Goal: Information Seeking & Learning: Check status

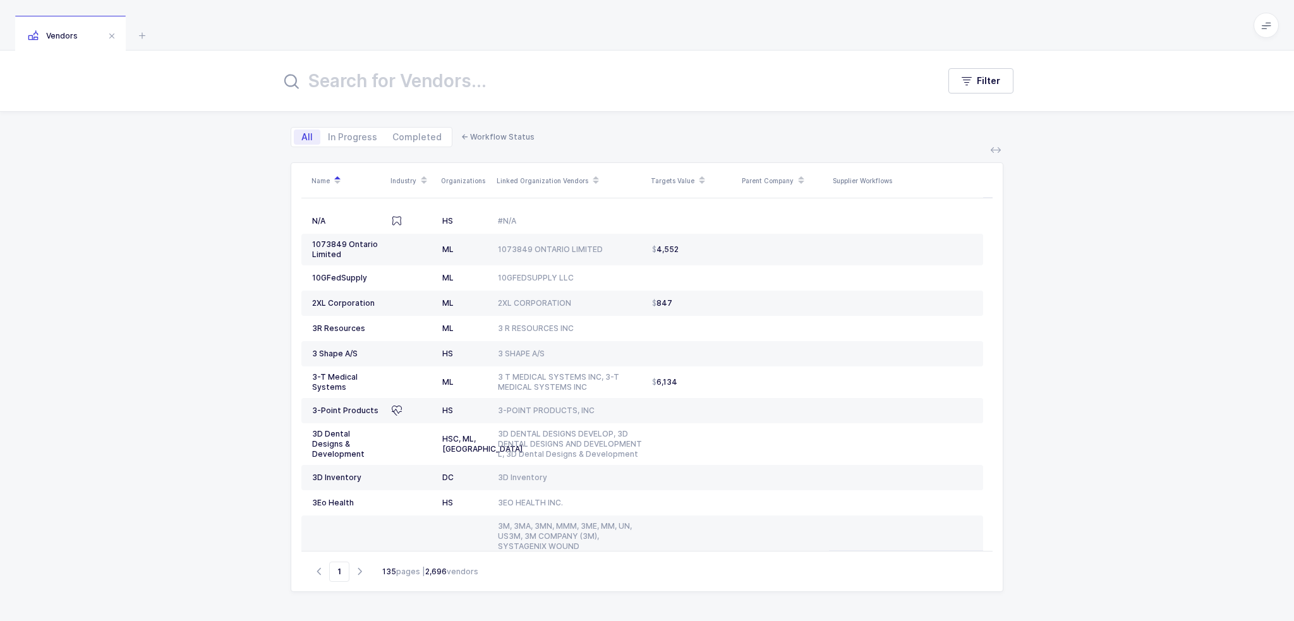
drag, startPoint x: 303, startPoint y: 27, endPoint x: 374, endPoint y: 45, distance: 73.0
click at [374, 45] on div "Vendors" at bounding box center [647, 25] width 1294 height 51
drag, startPoint x: 209, startPoint y: 45, endPoint x: 214, endPoint y: 332, distance: 287.0
click at [293, 358] on div "Vendors Filter All In Progress Completed ← Workflow Status Name Industry Organi…" at bounding box center [647, 310] width 1294 height 621
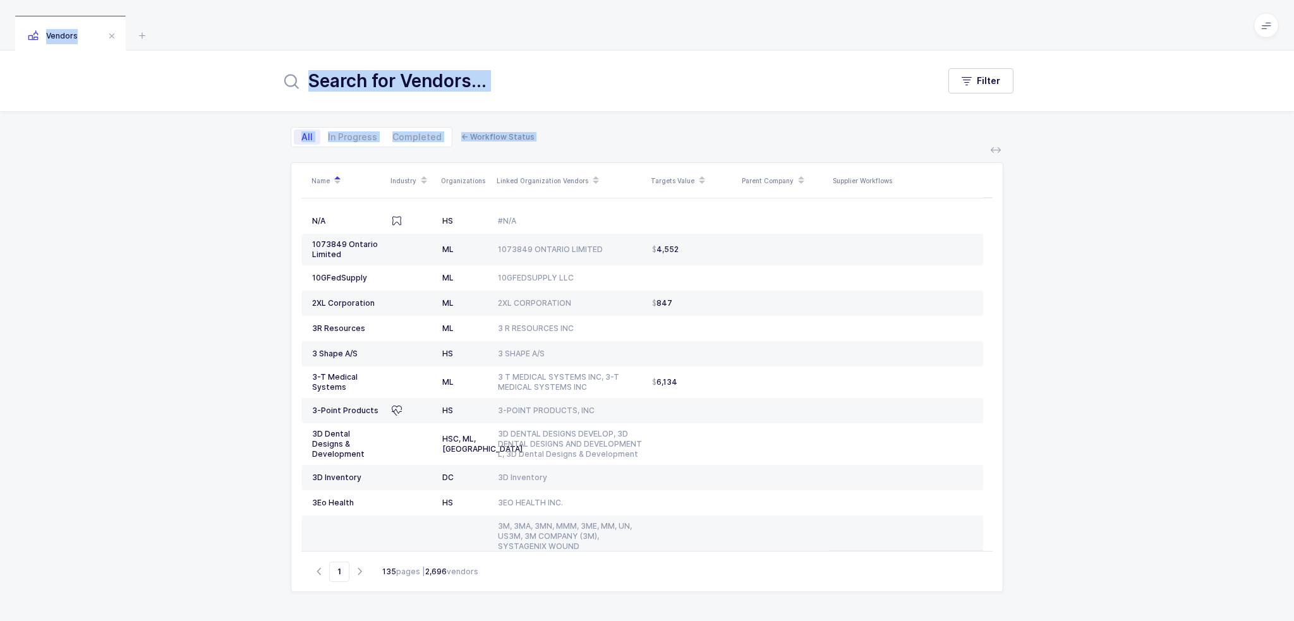
click at [212, 331] on div "Filter All In Progress Completed ← Workflow Status Name Industry Organizations …" at bounding box center [647, 336] width 1294 height 571
click at [211, 310] on div "Filter All In Progress Completed ← Workflow Status Name Industry Organizations …" at bounding box center [647, 336] width 1294 height 571
drag, startPoint x: 211, startPoint y: 310, endPoint x: 212, endPoint y: 42, distance: 268.0
click at [212, 42] on div "Vendors Filter All In Progress Completed ← Workflow Status Name Industry Organi…" at bounding box center [647, 310] width 1294 height 621
click at [212, 42] on div "Vendors" at bounding box center [647, 25] width 1294 height 51
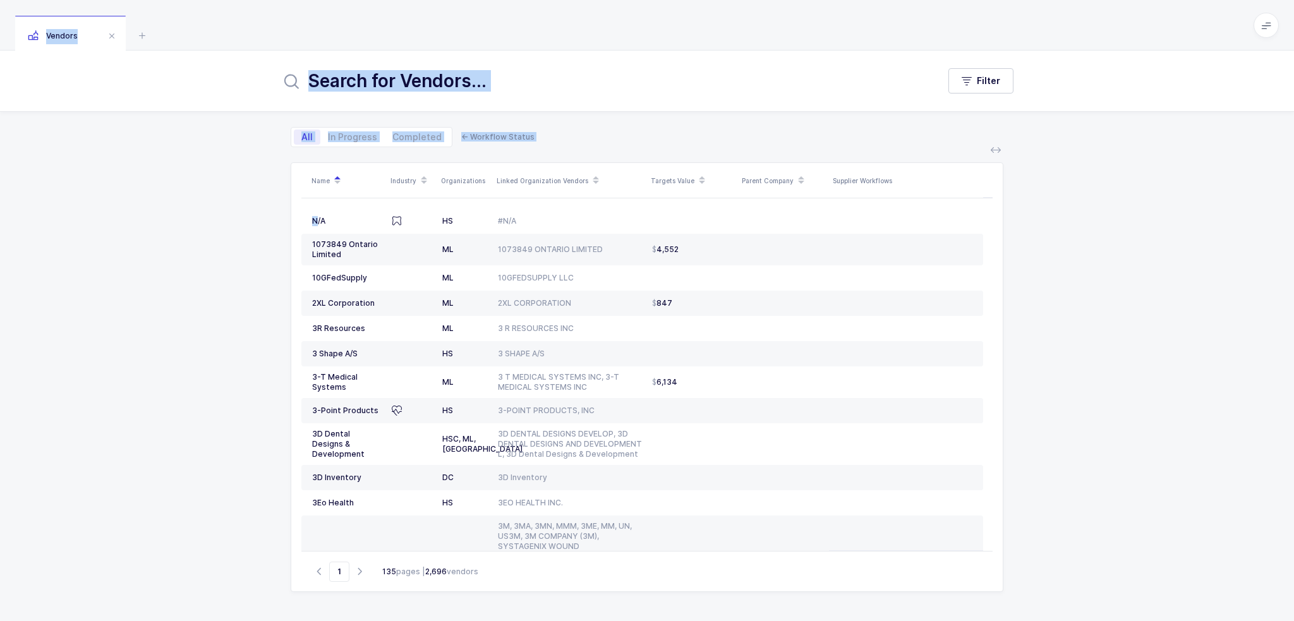
drag, startPoint x: 212, startPoint y: 42, endPoint x: 214, endPoint y: 530, distance: 487.3
click at [214, 530] on div "Vendors Filter All In Progress Completed ← Workflow Status Name Industry Organi…" at bounding box center [647, 310] width 1294 height 621
click at [214, 530] on div "Filter All In Progress Completed ← Workflow Status Name Industry Organizations …" at bounding box center [647, 336] width 1294 height 571
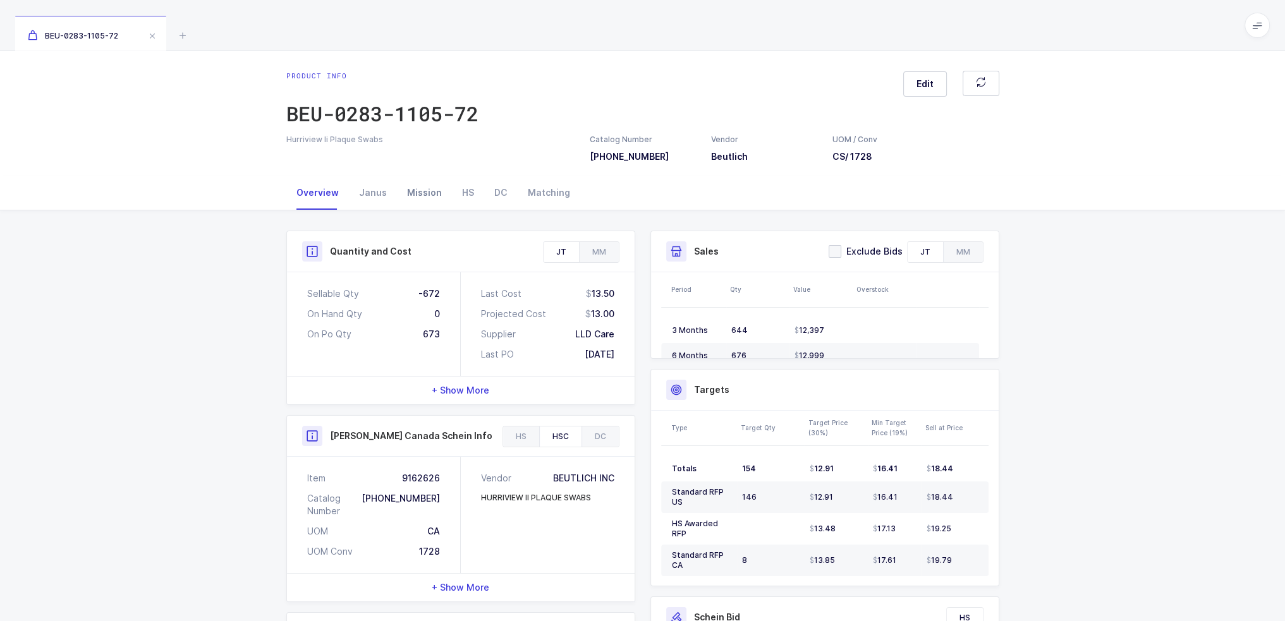
click at [411, 190] on div "Mission" at bounding box center [424, 193] width 55 height 34
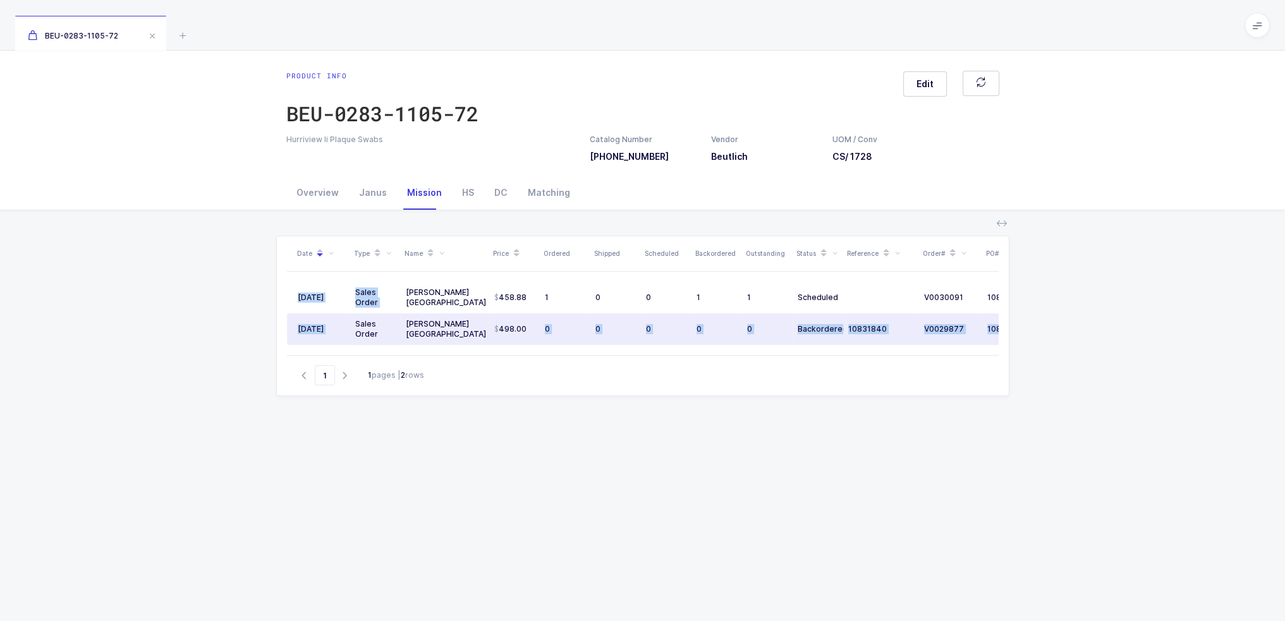
drag, startPoint x: 351, startPoint y: 324, endPoint x: 545, endPoint y: 331, distance: 193.5
click at [545, 331] on div "Date Type Name Price Ordered Shipped Scheduled Backordered Outstanding Status R…" at bounding box center [643, 295] width 712 height 119
click at [545, 331] on div "0" at bounding box center [565, 329] width 40 height 10
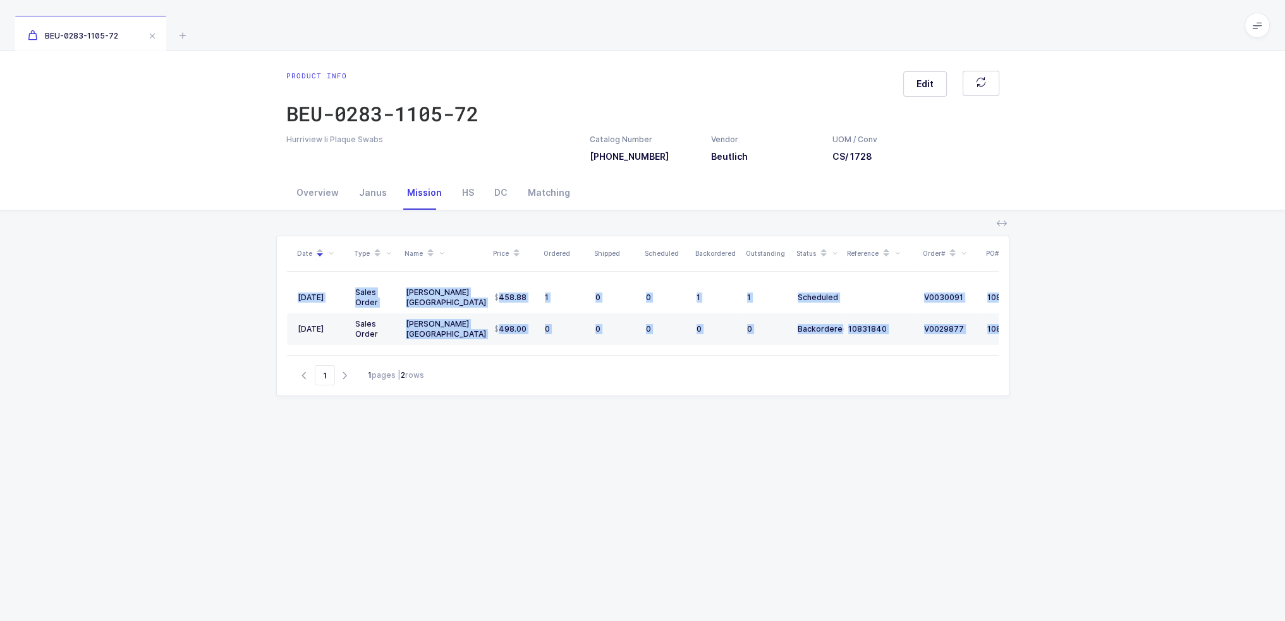
drag, startPoint x: 288, startPoint y: 329, endPoint x: 1036, endPoint y: 328, distance: 748.9
click at [1036, 328] on div "Date Type Name Price Ordered Shipped Scheduled Backordered Outstanding Status R…" at bounding box center [642, 478] width 1265 height 536
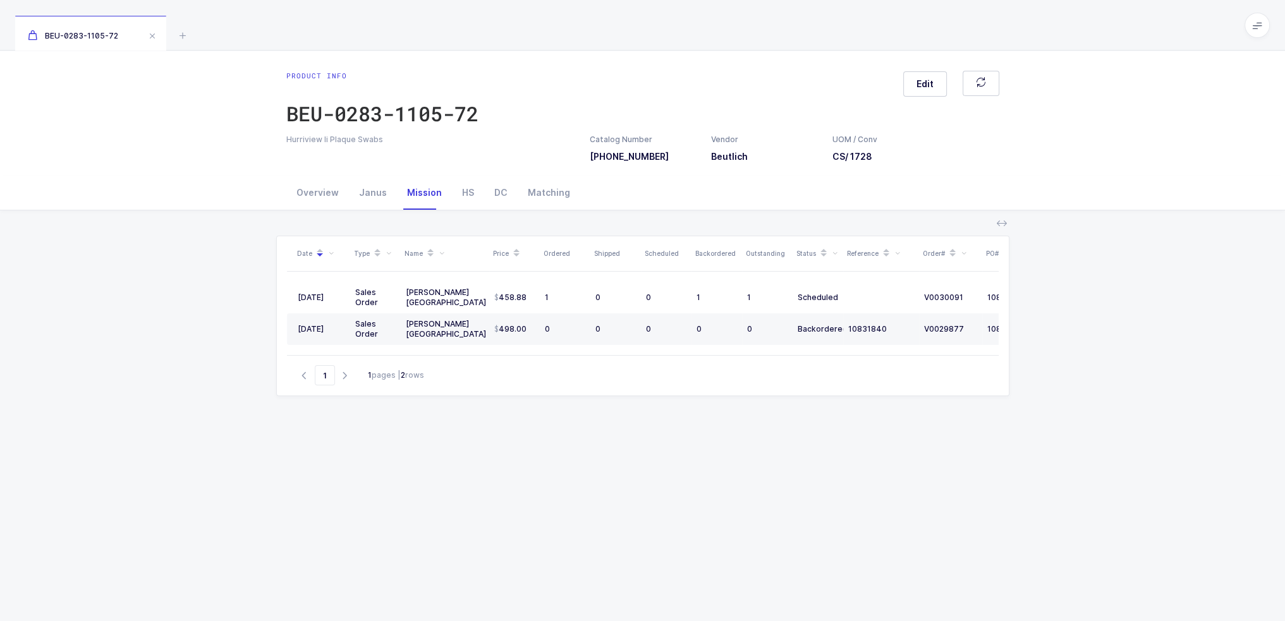
click at [416, 451] on div "Date Type Name Price Ordered Shipped Scheduled Backordered Outstanding Status R…" at bounding box center [642, 476] width 733 height 480
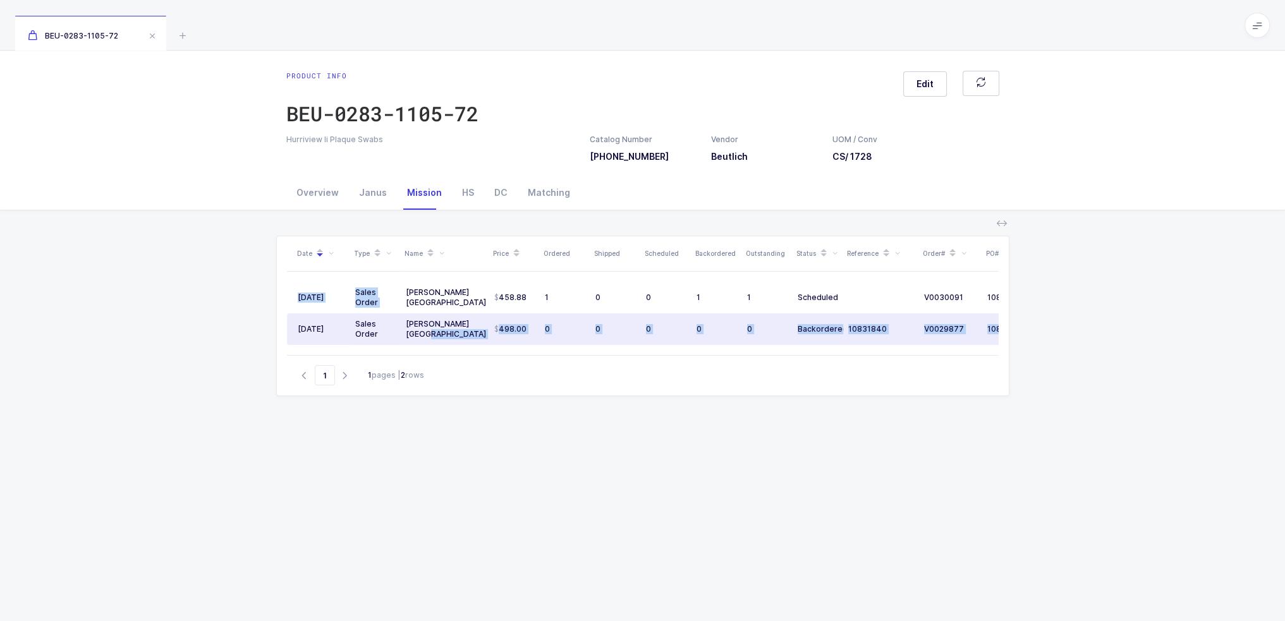
drag, startPoint x: 294, startPoint y: 326, endPoint x: 442, endPoint y: 333, distance: 148.0
click at [442, 333] on div "Date Type Name Price Ordered Shipped Scheduled Backordered Outstanding Status R…" at bounding box center [643, 295] width 712 height 119
click at [442, 333] on div "[PERSON_NAME] [GEOGRAPHIC_DATA]" at bounding box center [445, 329] width 78 height 20
drag, startPoint x: 442, startPoint y: 333, endPoint x: 404, endPoint y: 322, distance: 39.0
click at [406, 322] on div "[PERSON_NAME] [GEOGRAPHIC_DATA]" at bounding box center [445, 329] width 78 height 20
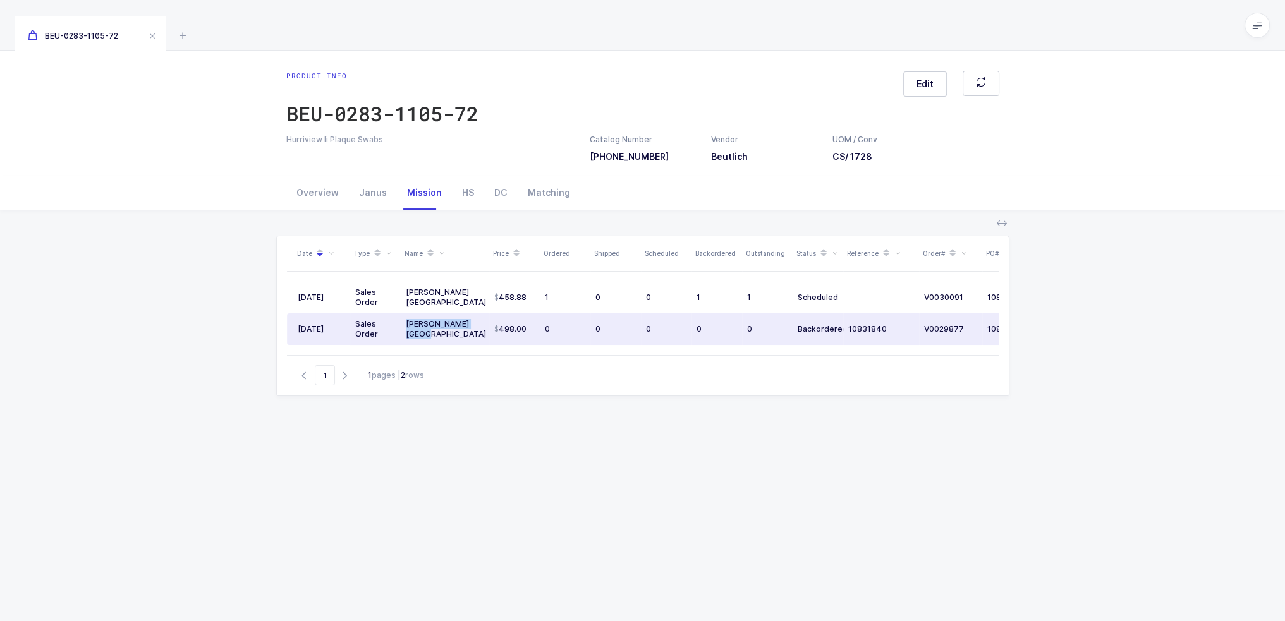
click at [406, 322] on div "[PERSON_NAME] [GEOGRAPHIC_DATA]" at bounding box center [445, 329] width 78 height 20
drag, startPoint x: 298, startPoint y: 326, endPoint x: 351, endPoint y: 323, distance: 53.8
click at [351, 323] on tr "03/21/2025 Sales Order Henry Schein Canada 498.00 0 0 0 0 0 Backordered 1083184…" at bounding box center [685, 329] width 796 height 32
click at [454, 342] on td "[PERSON_NAME] [GEOGRAPHIC_DATA]" at bounding box center [445, 329] width 88 height 32
drag, startPoint x: 449, startPoint y: 340, endPoint x: 404, endPoint y: 320, distance: 49.2
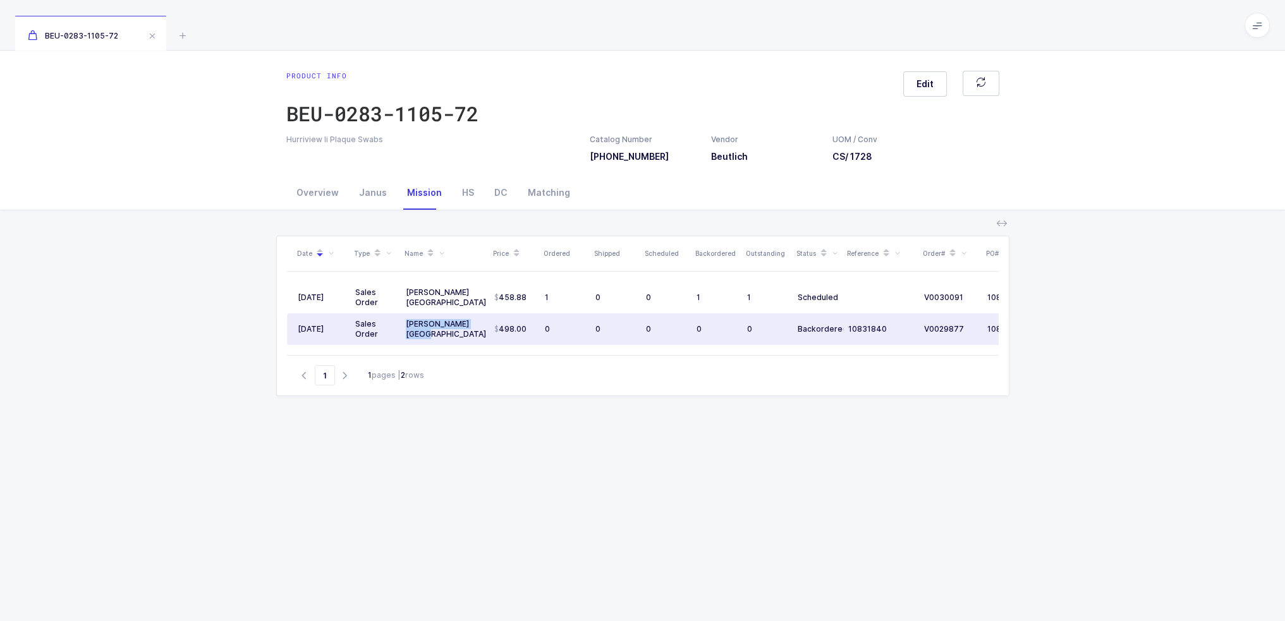
click at [404, 320] on td "[PERSON_NAME] [GEOGRAPHIC_DATA]" at bounding box center [445, 329] width 88 height 32
click at [406, 320] on div "[PERSON_NAME] [GEOGRAPHIC_DATA]" at bounding box center [445, 329] width 78 height 20
click at [364, 191] on div "Janus" at bounding box center [373, 193] width 48 height 34
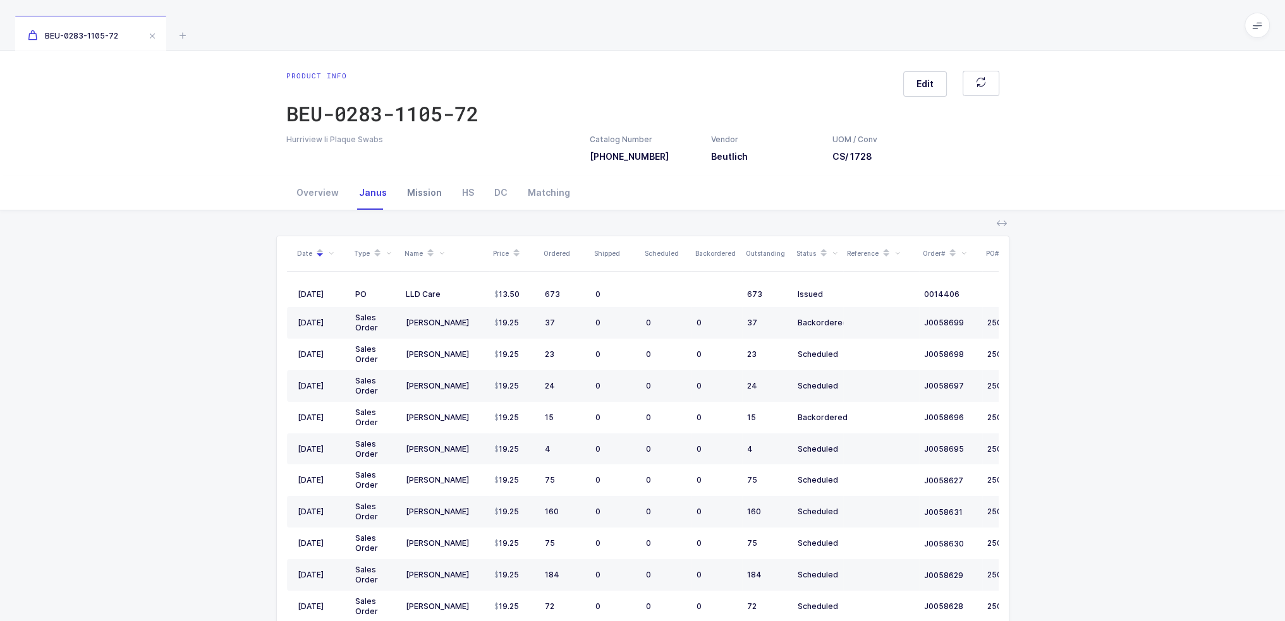
click at [443, 199] on div "Mission" at bounding box center [424, 193] width 55 height 34
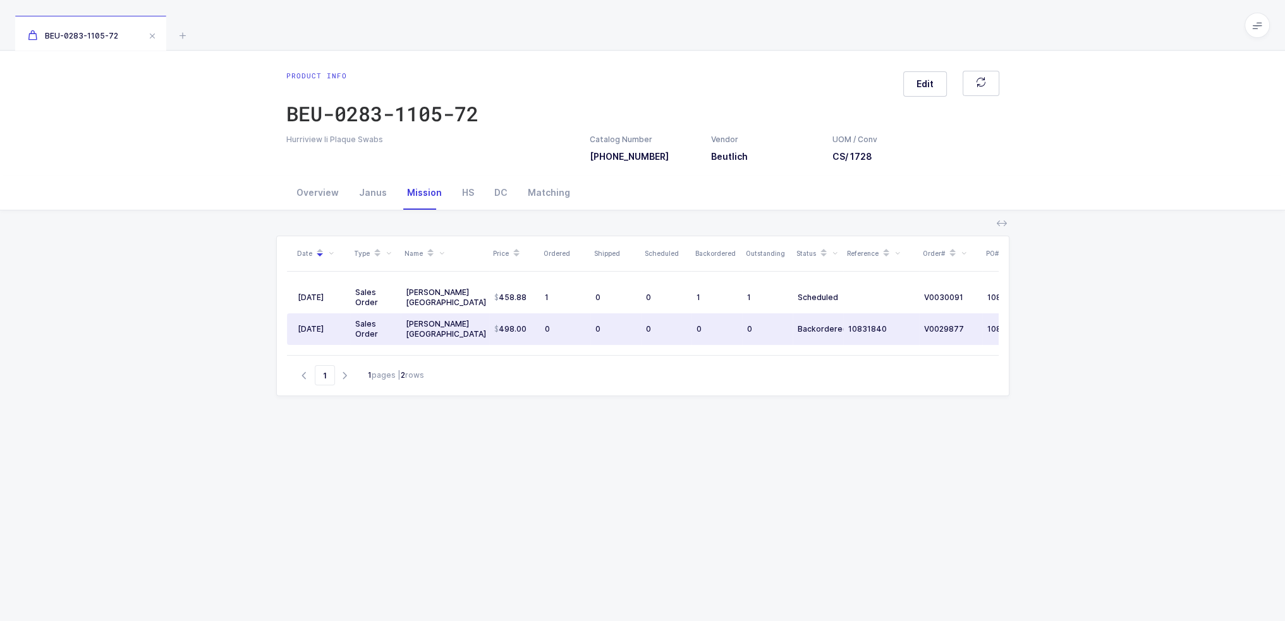
drag, startPoint x: 459, startPoint y: 333, endPoint x: 931, endPoint y: 340, distance: 471.5
click at [931, 340] on tr "03/21/2025 Sales Order Henry Schein Canada 498.00 0 0 0 0 0 Backordered 1083184…" at bounding box center [685, 329] width 796 height 32
click at [376, 204] on div "Janus" at bounding box center [373, 193] width 48 height 34
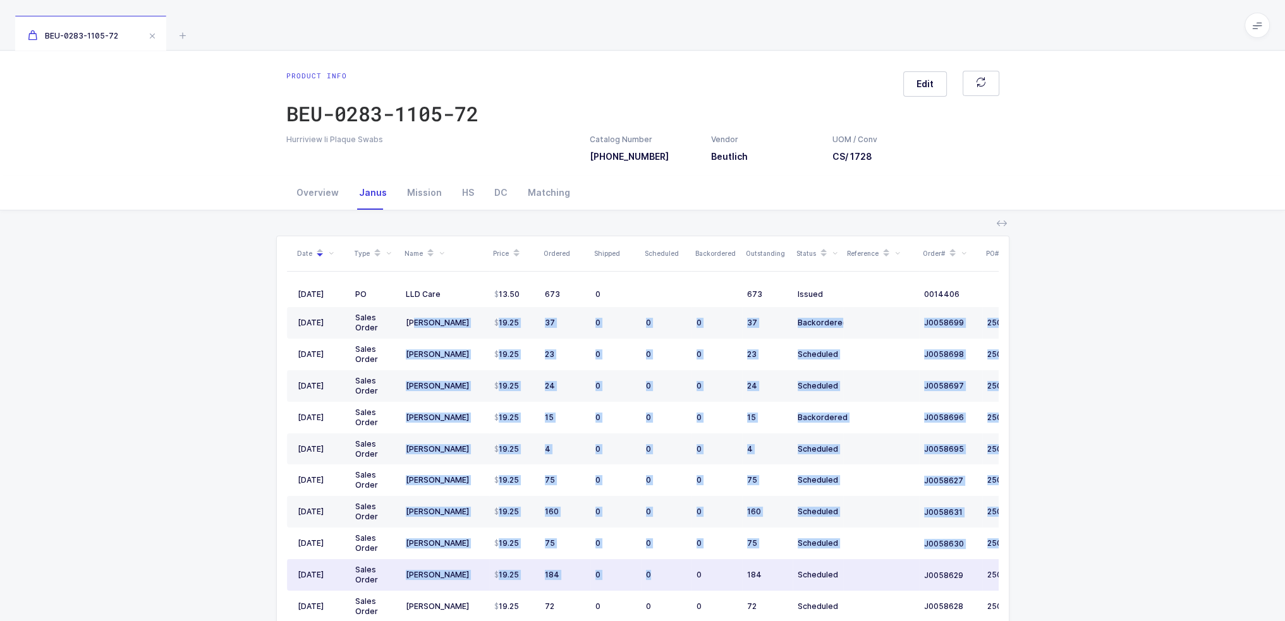
drag, startPoint x: 416, startPoint y: 324, endPoint x: 667, endPoint y: 585, distance: 362.0
click at [667, 585] on tbody "09/26/2025 PO LLD Care 13.50 673 0 673 Issued 0014406 10/13/2025 09/12/2025 Sal…" at bounding box center [685, 594] width 796 height 624
click at [667, 585] on td "0" at bounding box center [666, 575] width 51 height 32
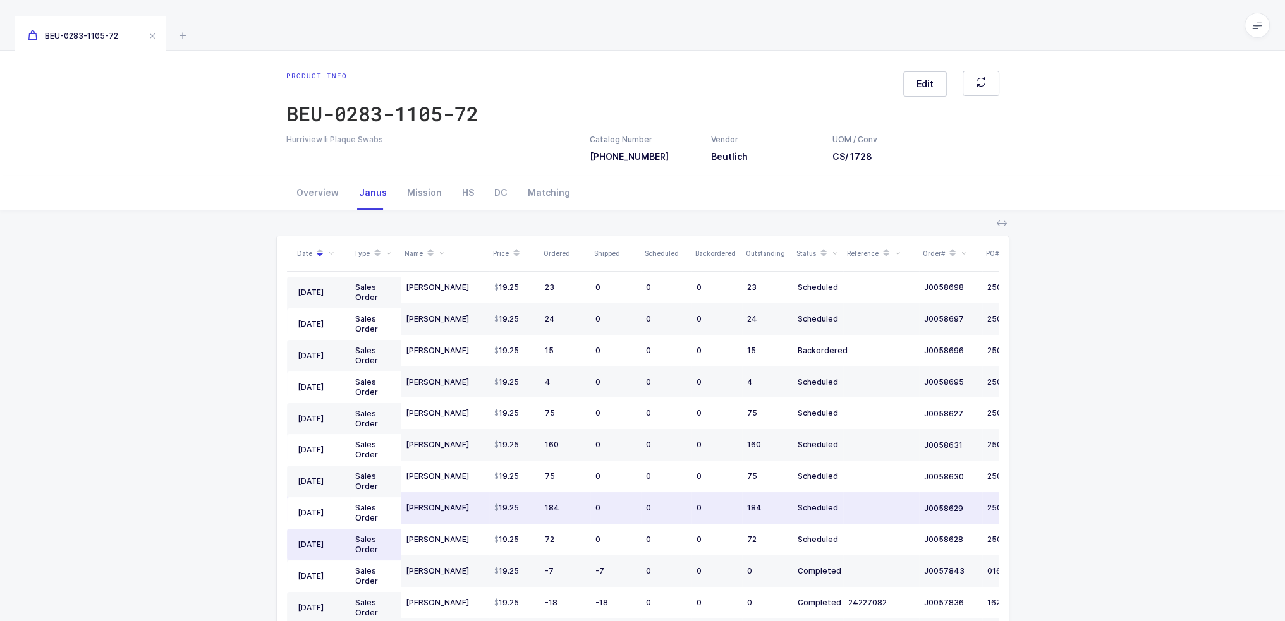
scroll to position [245, 0]
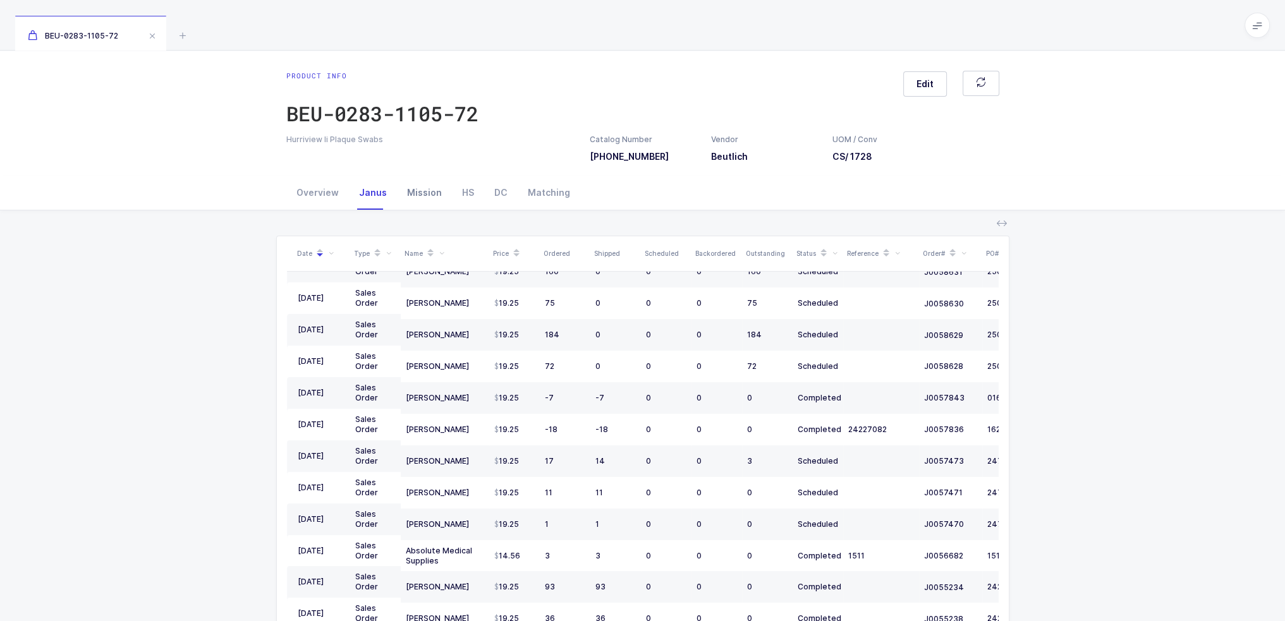
click at [416, 194] on div "Mission" at bounding box center [424, 193] width 55 height 34
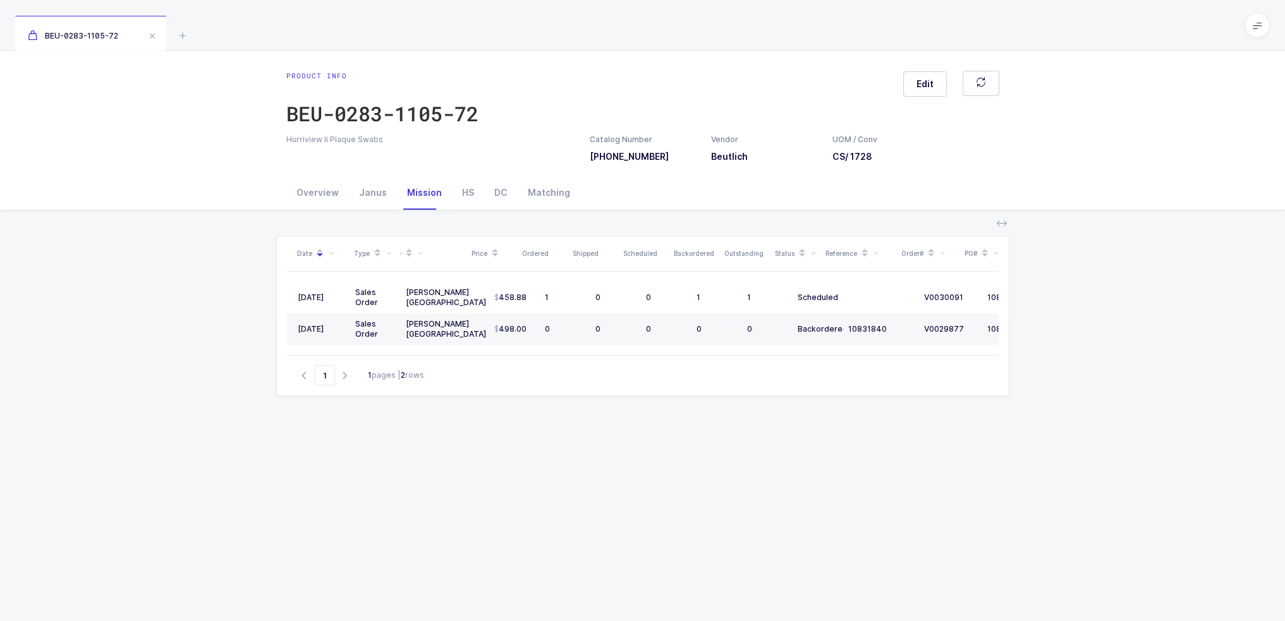
scroll to position [0, 0]
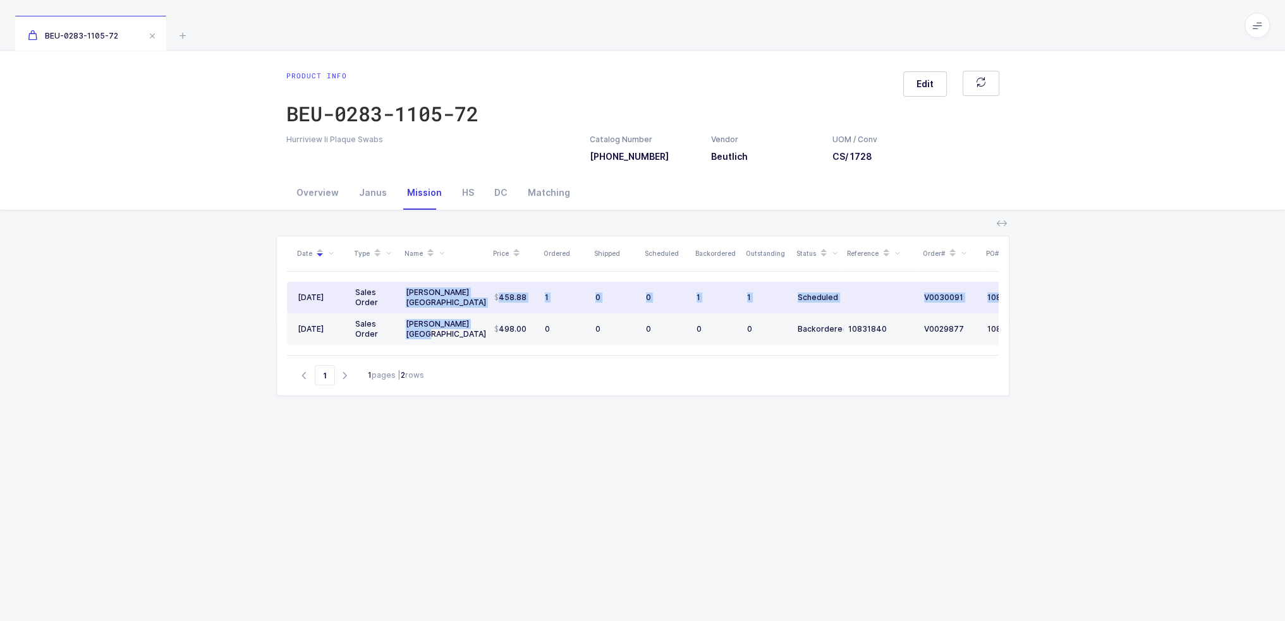
drag, startPoint x: 456, startPoint y: 335, endPoint x: 403, endPoint y: 288, distance: 70.3
click at [403, 288] on tbody "08/22/2025 Sales Order Henry Schein Canada 458.88 1 0 0 1 1 Scheduled V0030091 …" at bounding box center [685, 313] width 796 height 63
click at [403, 288] on td "[PERSON_NAME] [GEOGRAPHIC_DATA]" at bounding box center [445, 298] width 88 height 32
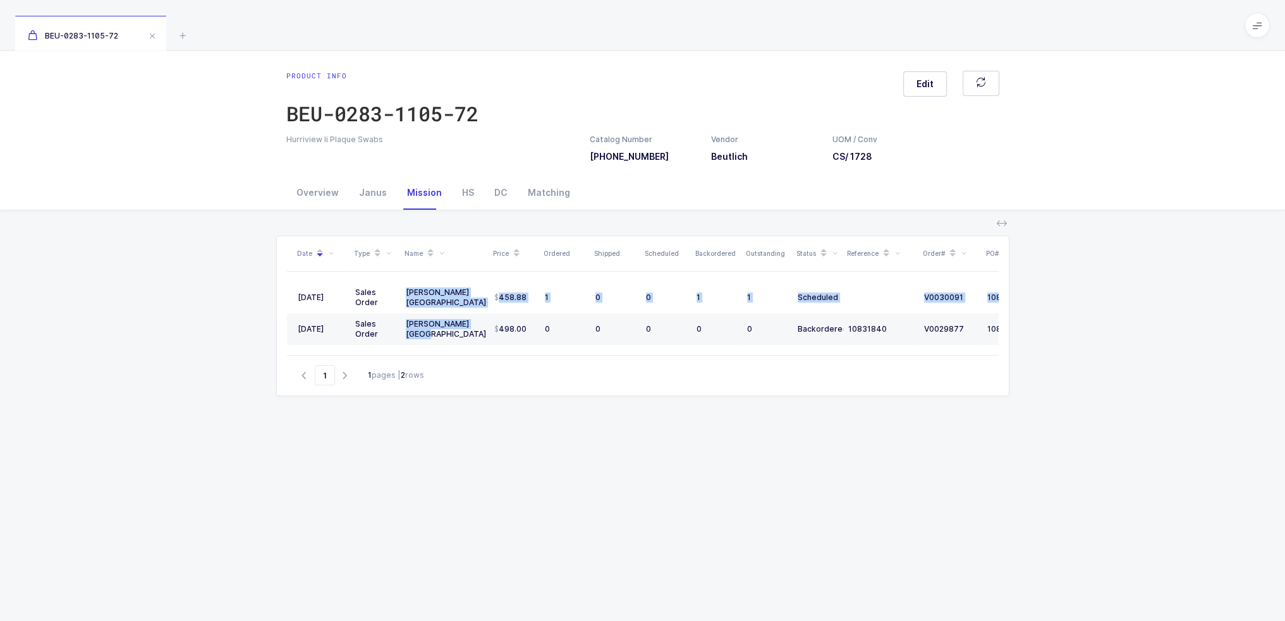
drag, startPoint x: 403, startPoint y: 288, endPoint x: 480, endPoint y: 360, distance: 105.1
click at [480, 355] on div "08/22/2025 Sales Order Henry Schein Canada 458.88 1 0 0 1 1 Scheduled V0030091 …" at bounding box center [643, 313] width 712 height 83
click at [506, 466] on div "Date Type Name Price Ordered Shipped Scheduled Backordered Outstanding Status R…" at bounding box center [642, 476] width 733 height 480
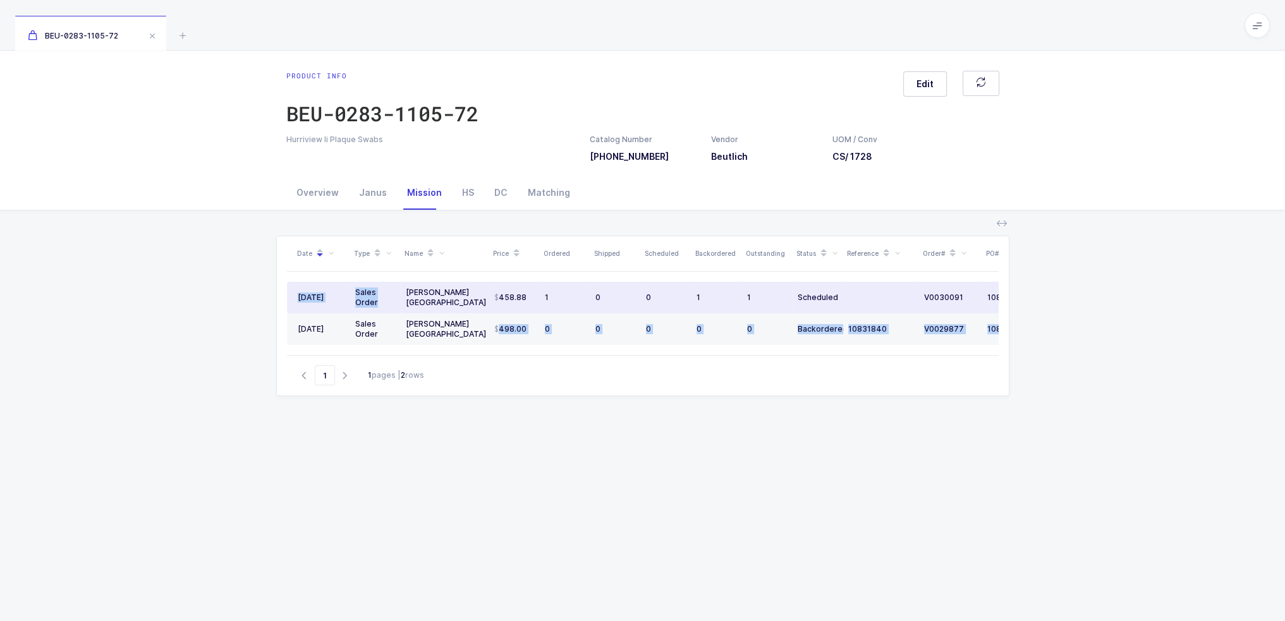
drag, startPoint x: 509, startPoint y: 323, endPoint x: 399, endPoint y: 290, distance: 114.2
click at [399, 290] on div "Date Type Name Price Ordered Shipped Scheduled Backordered Outstanding Status R…" at bounding box center [643, 295] width 712 height 119
click at [402, 290] on td "[PERSON_NAME] [GEOGRAPHIC_DATA]" at bounding box center [445, 298] width 88 height 32
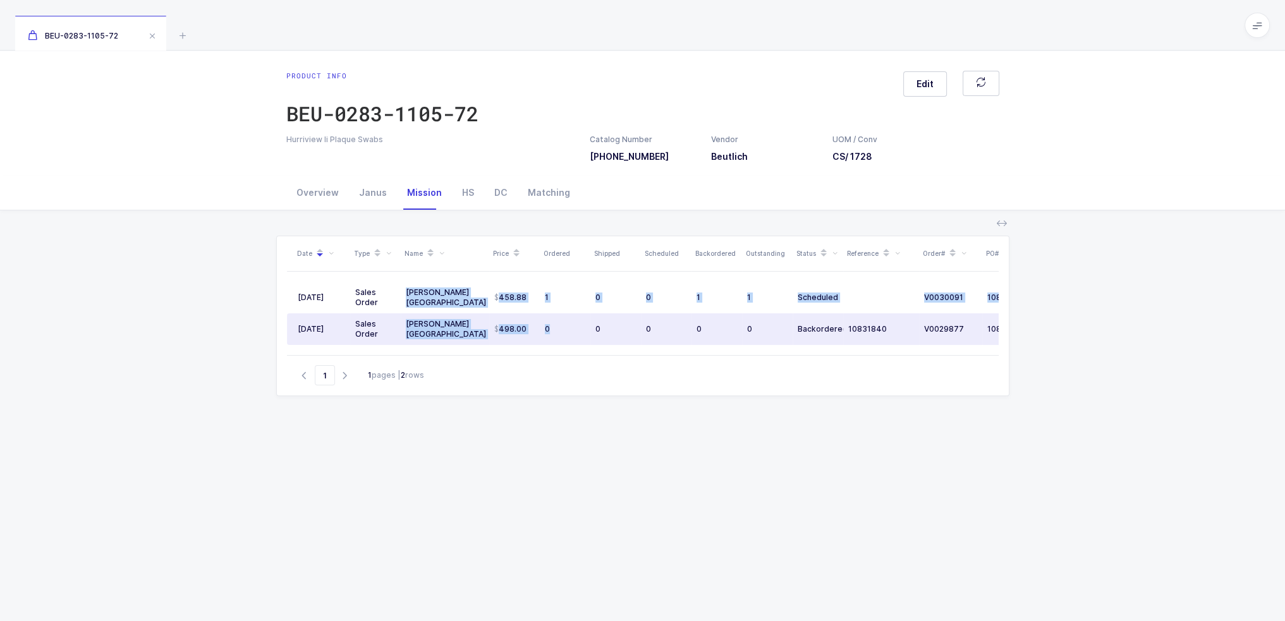
drag, startPoint x: 402, startPoint y: 290, endPoint x: 544, endPoint y: 341, distance: 150.3
click at [544, 341] on tbody "08/22/2025 Sales Order Henry Schein Canada 458.88 1 0 0 1 1 Scheduled V0030091 …" at bounding box center [685, 313] width 796 height 63
click at [544, 341] on td "0" at bounding box center [565, 329] width 51 height 32
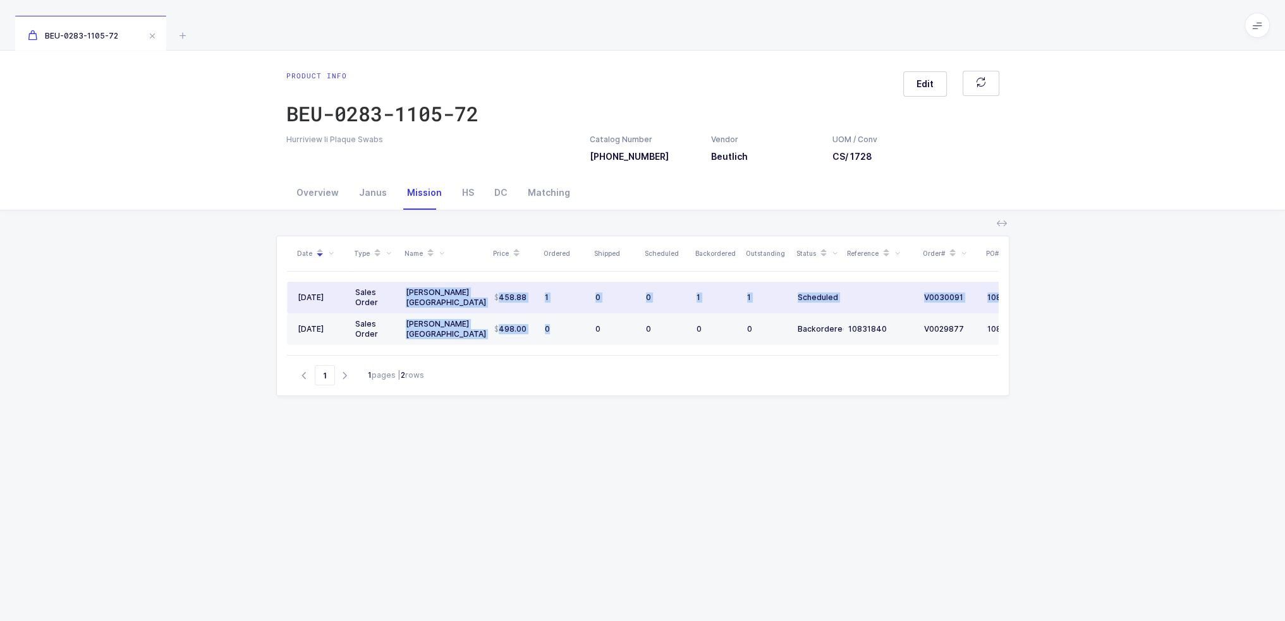
drag, startPoint x: 568, startPoint y: 339, endPoint x: 404, endPoint y: 293, distance: 169.5
click at [404, 293] on tbody "08/22/2025 Sales Order Henry Schein Canada 458.88 1 0 0 1 1 Scheduled V0030091 …" at bounding box center [685, 313] width 796 height 63
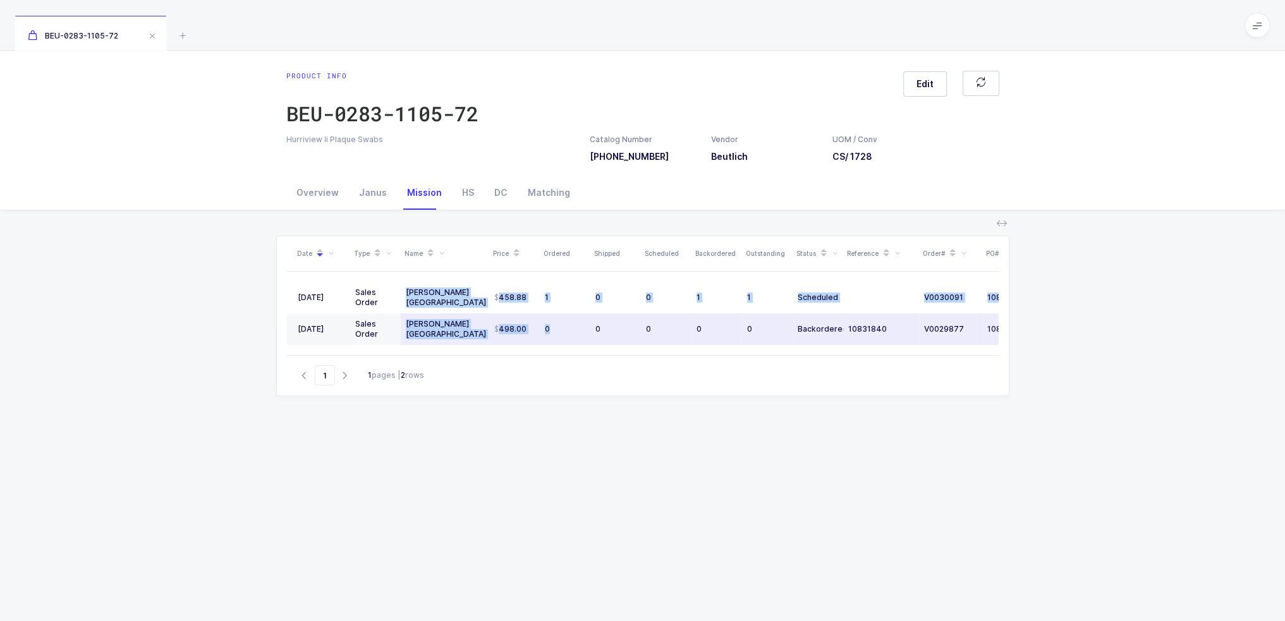
click at [477, 337] on div "[PERSON_NAME] [GEOGRAPHIC_DATA]" at bounding box center [445, 329] width 78 height 20
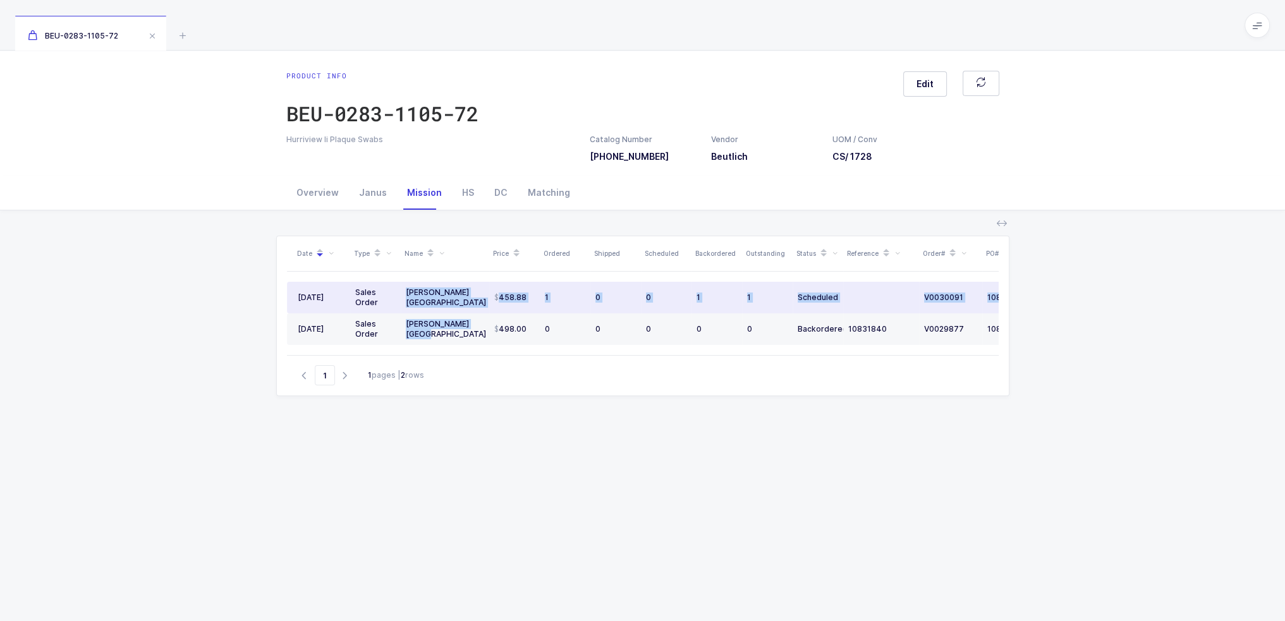
drag, startPoint x: 457, startPoint y: 337, endPoint x: 405, endPoint y: 294, distance: 67.3
click at [405, 294] on tbody "08/22/2025 Sales Order Henry Schein Canada 458.88 1 0 0 1 1 Scheduled V0030091 …" at bounding box center [685, 313] width 796 height 63
click at [406, 294] on div "[PERSON_NAME] [GEOGRAPHIC_DATA]" at bounding box center [445, 298] width 78 height 20
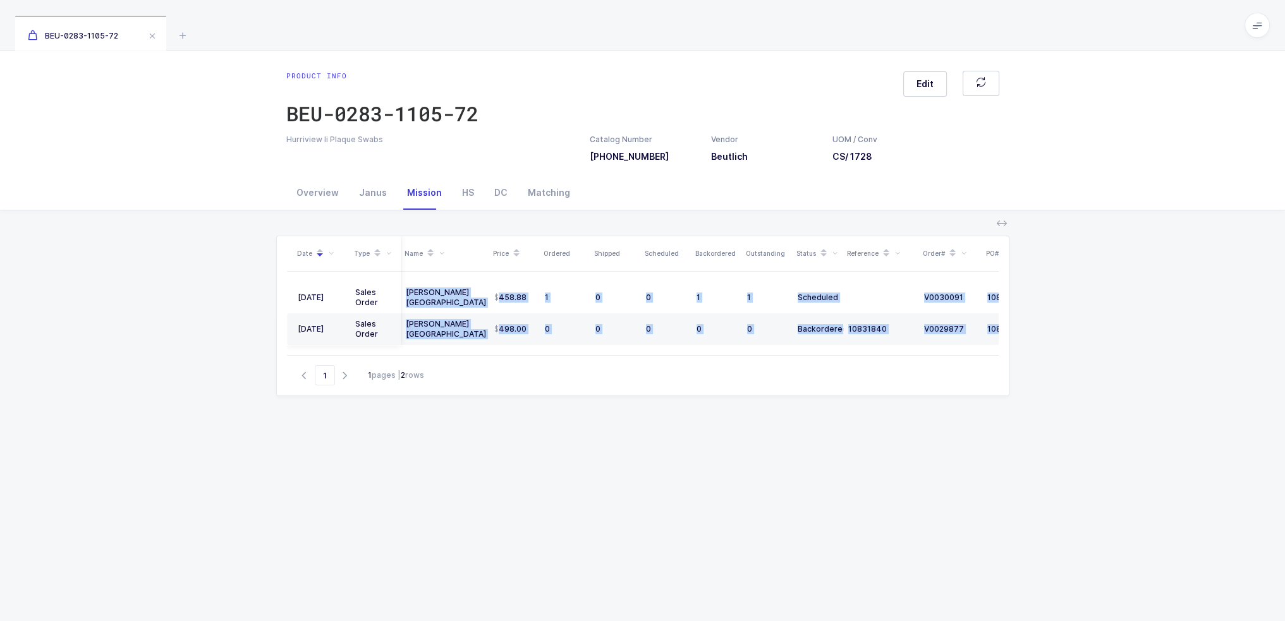
scroll to position [0, 84]
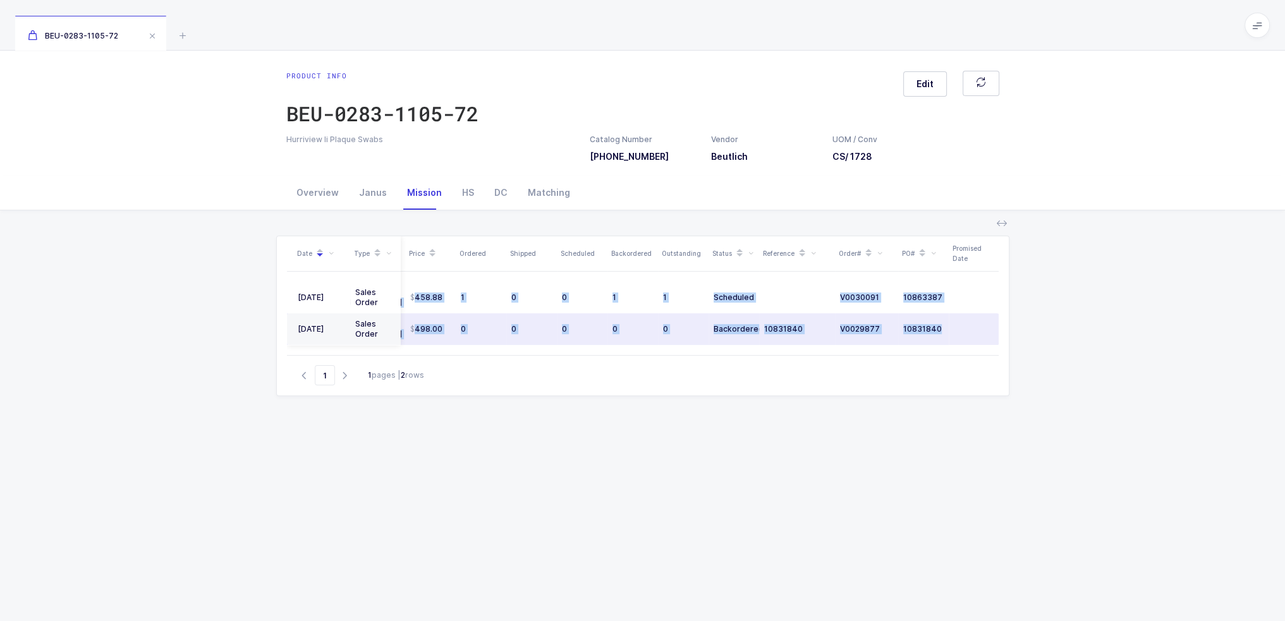
drag, startPoint x: 405, startPoint y: 294, endPoint x: 981, endPoint y: 337, distance: 578.0
click at [983, 337] on tbody "08/22/2025 Sales Order Henry Schein Canada 458.88 1 0 0 1 1 Scheduled V0030091 …" at bounding box center [601, 313] width 796 height 63
click at [981, 338] on td at bounding box center [974, 329] width 51 height 32
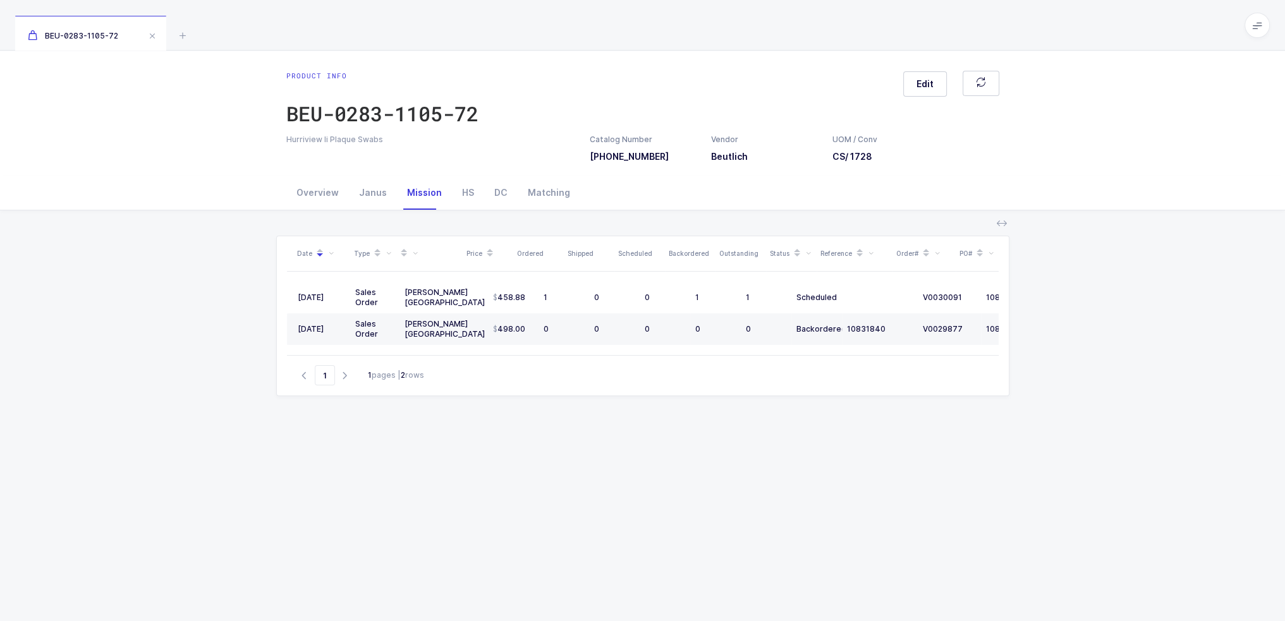
scroll to position [0, 0]
click at [494, 534] on div "Date Type Name Price Ordered Shipped Scheduled Backordered Outstanding Status R…" at bounding box center [642, 476] width 733 height 480
click at [529, 327] on div "498.00" at bounding box center [514, 329] width 40 height 10
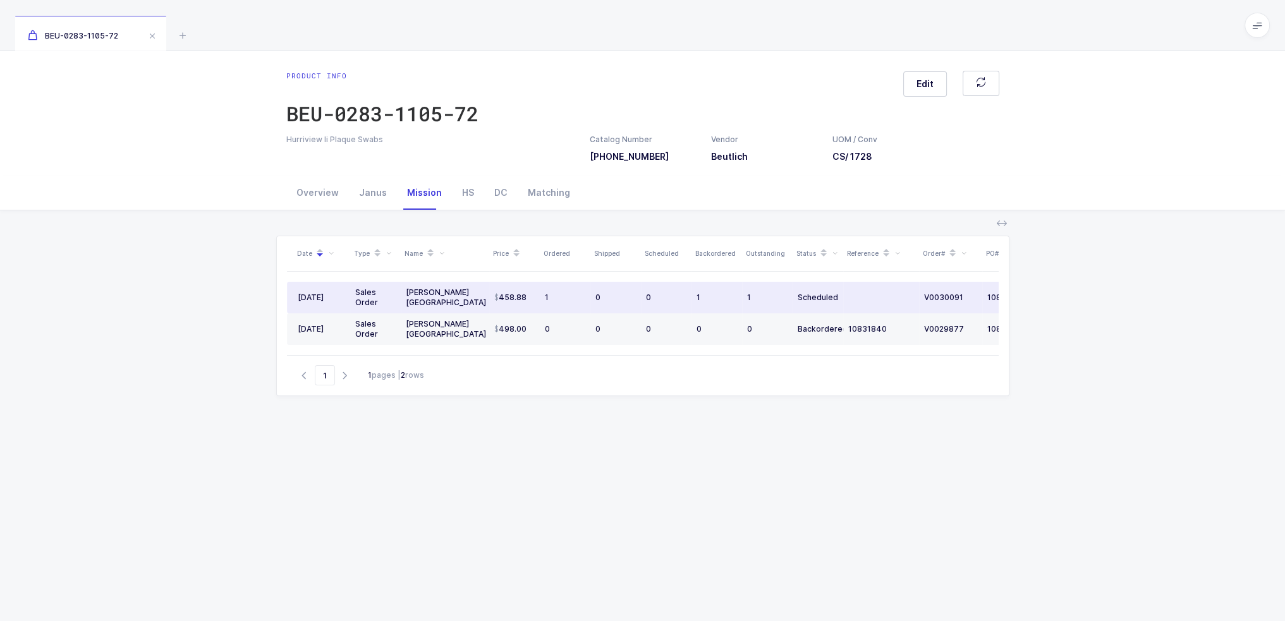
click at [535, 300] on td "458.88" at bounding box center [514, 298] width 51 height 32
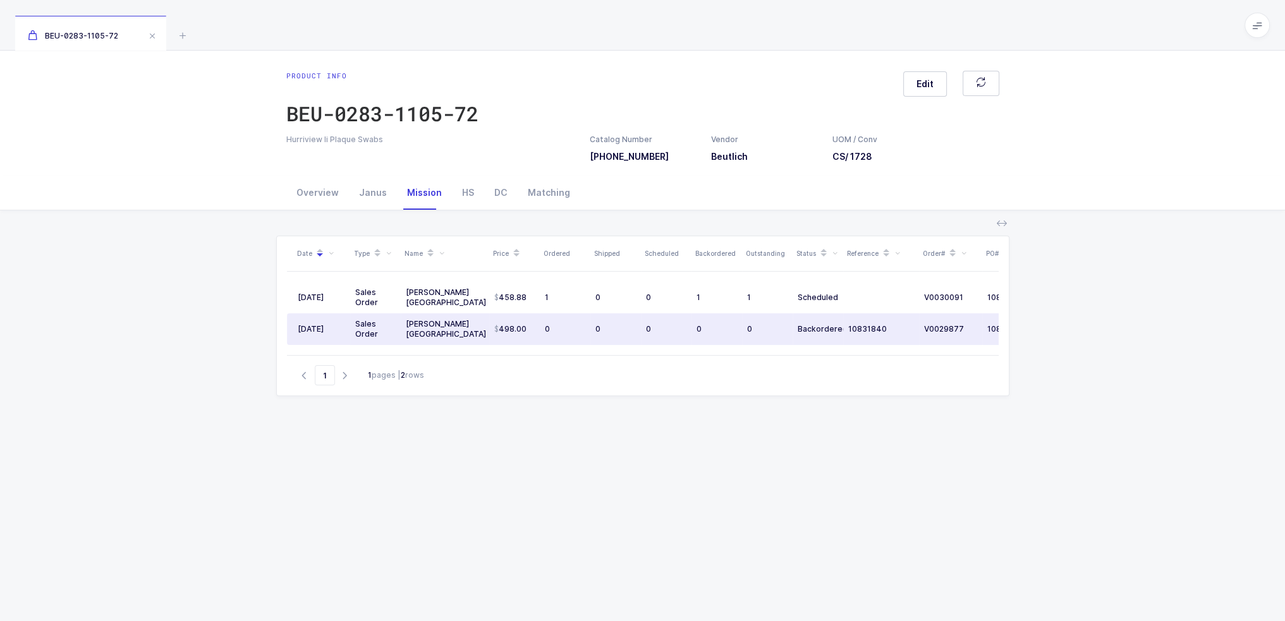
click at [560, 331] on div "0" at bounding box center [565, 329] width 40 height 10
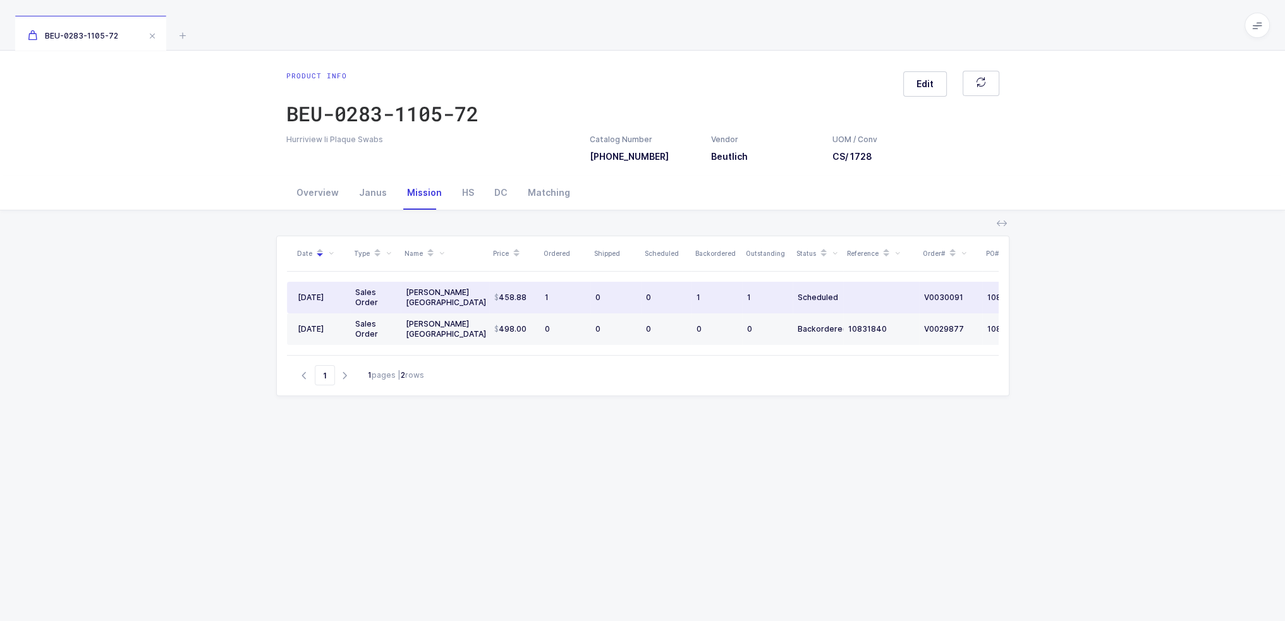
click at [564, 289] on td "1" at bounding box center [565, 298] width 51 height 32
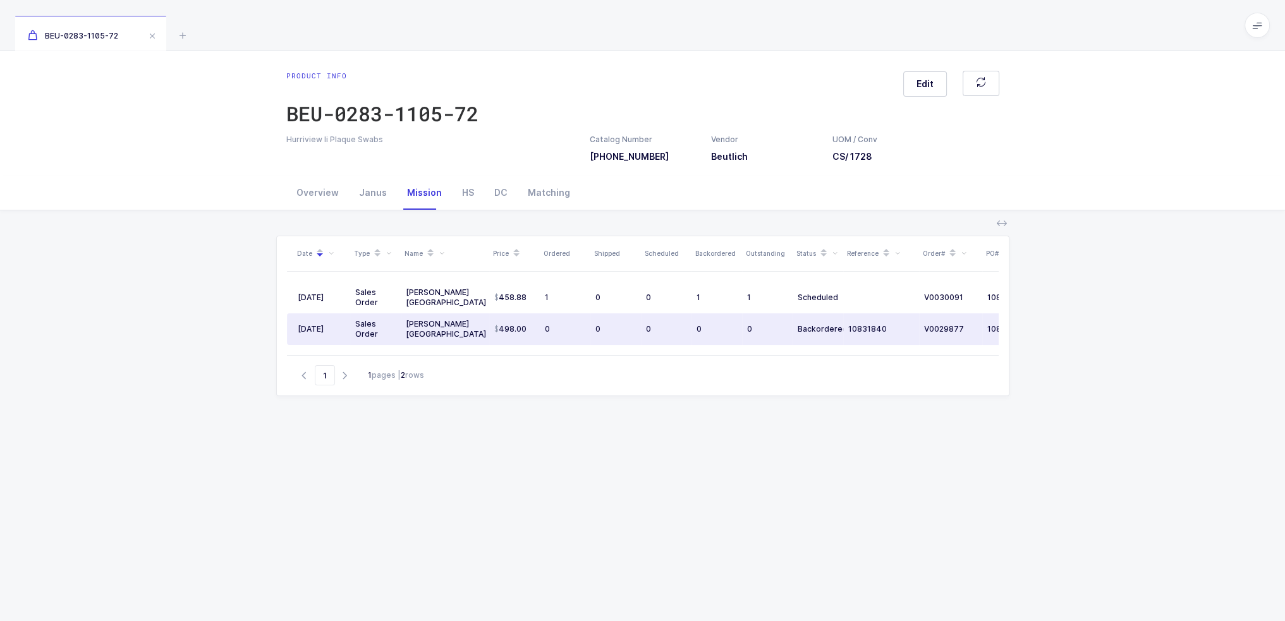
click at [565, 338] on td "0" at bounding box center [565, 329] width 51 height 32
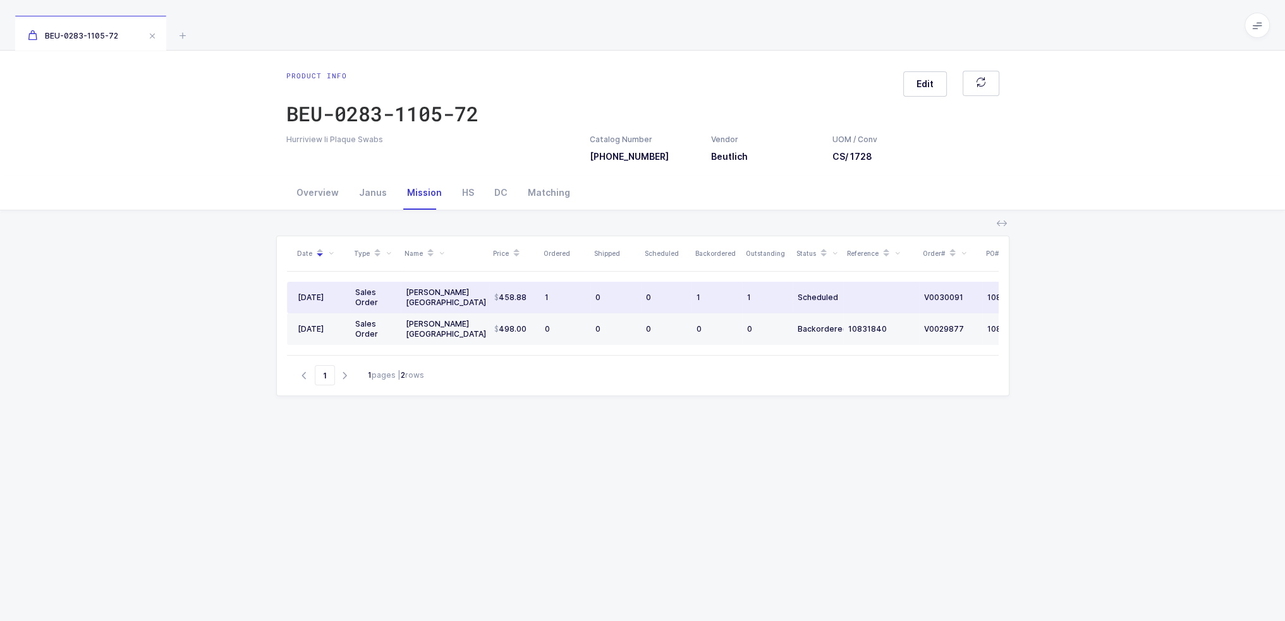
click at [575, 295] on div "1" at bounding box center [565, 298] width 40 height 10
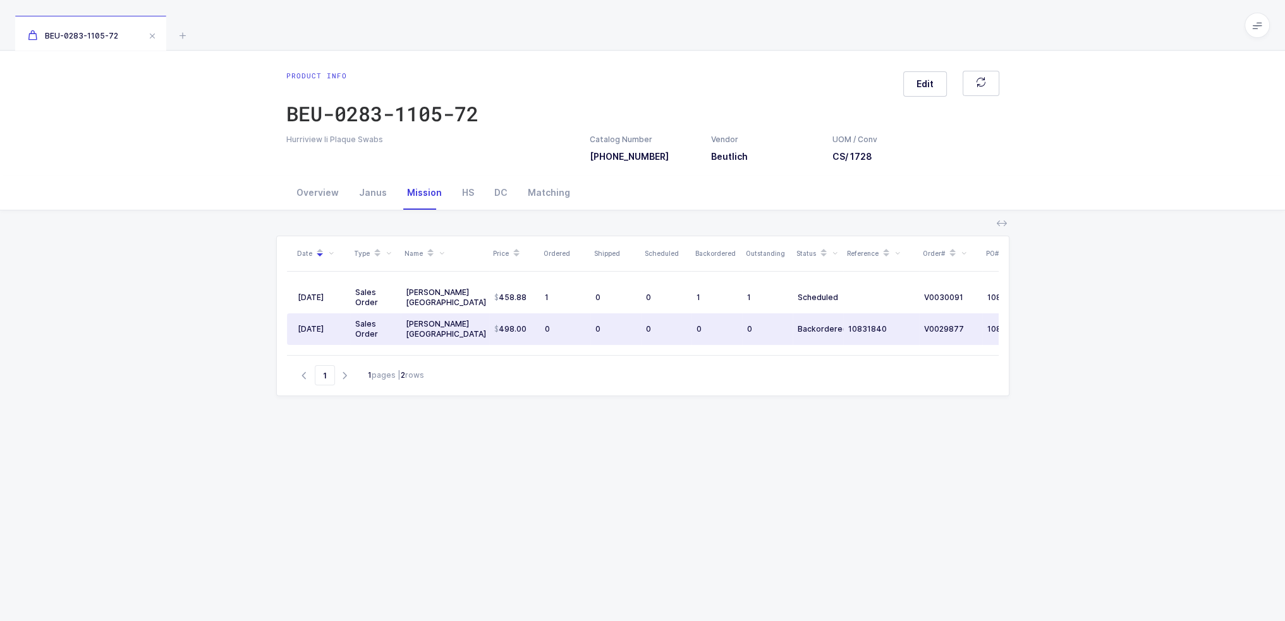
click at [576, 315] on td "0" at bounding box center [565, 329] width 51 height 32
drag, startPoint x: 576, startPoint y: 336, endPoint x: 588, endPoint y: 327, distance: 15.3
click at [588, 327] on td "0" at bounding box center [565, 329] width 51 height 32
drag, startPoint x: 916, startPoint y: 323, endPoint x: 925, endPoint y: 326, distance: 10.0
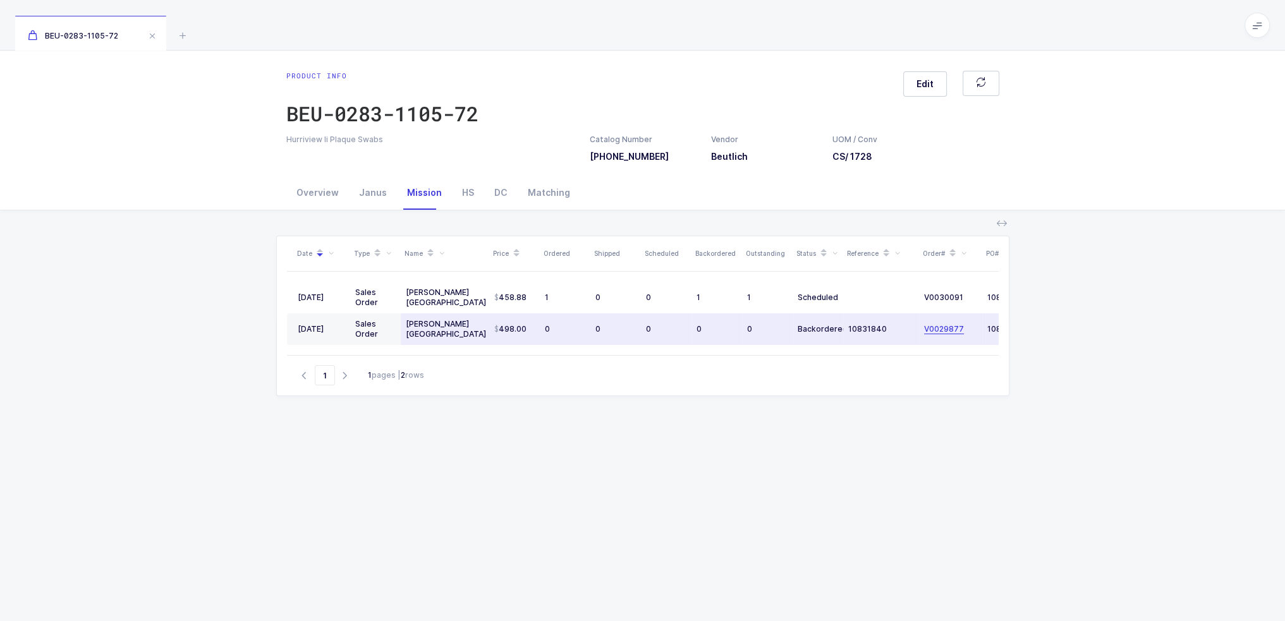
click at [925, 326] on tr "03/21/2025 Sales Order Henry Schein Canada 498.00 0 0 0 0 0 Backordered 1083184…" at bounding box center [685, 329] width 796 height 32
click at [925, 326] on span "V0029877" at bounding box center [944, 329] width 40 height 10
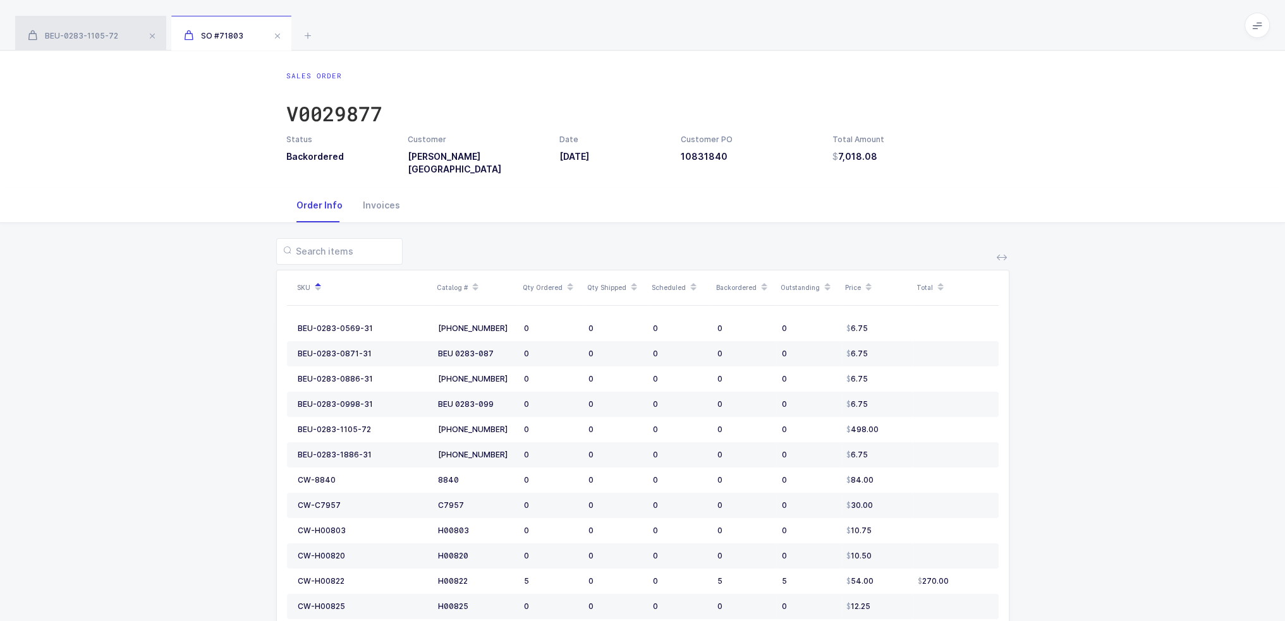
click at [102, 17] on div "BEU-0283-1105-72" at bounding box center [90, 33] width 151 height 35
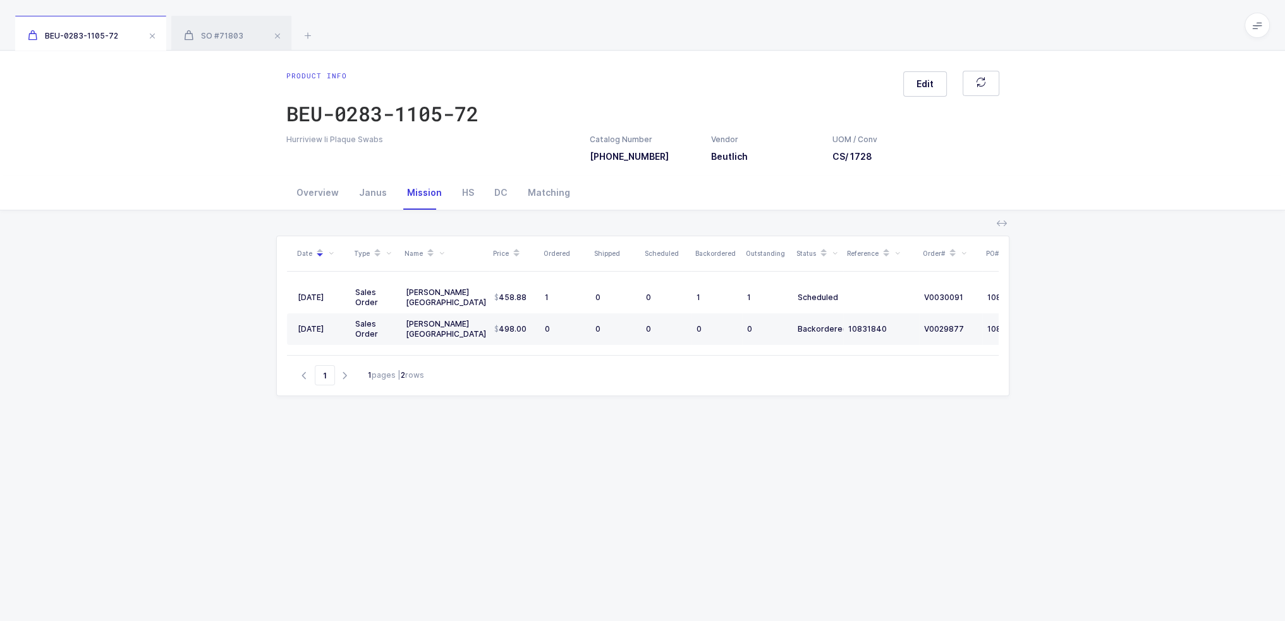
click at [99, 30] on div "BEU-0283-1105-72" at bounding box center [90, 33] width 151 height 35
click at [363, 193] on div "Janus" at bounding box center [373, 193] width 48 height 34
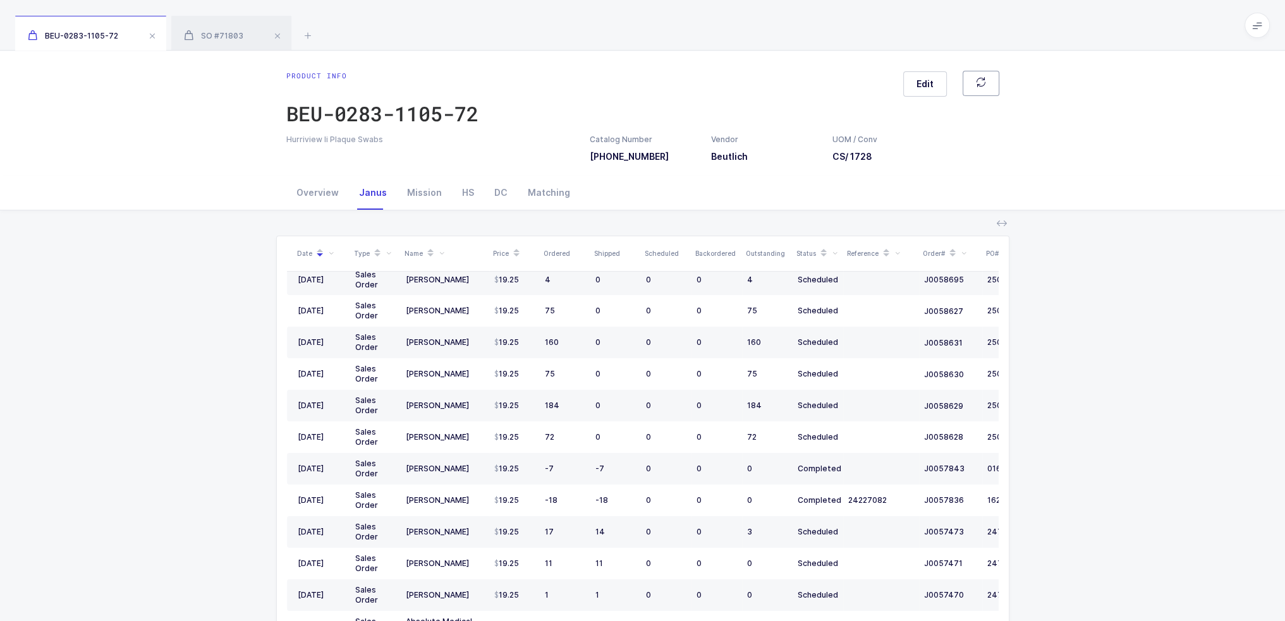
click at [984, 84] on icon "button" at bounding box center [981, 82] width 10 height 10
click at [423, 198] on div "Mission" at bounding box center [424, 193] width 55 height 34
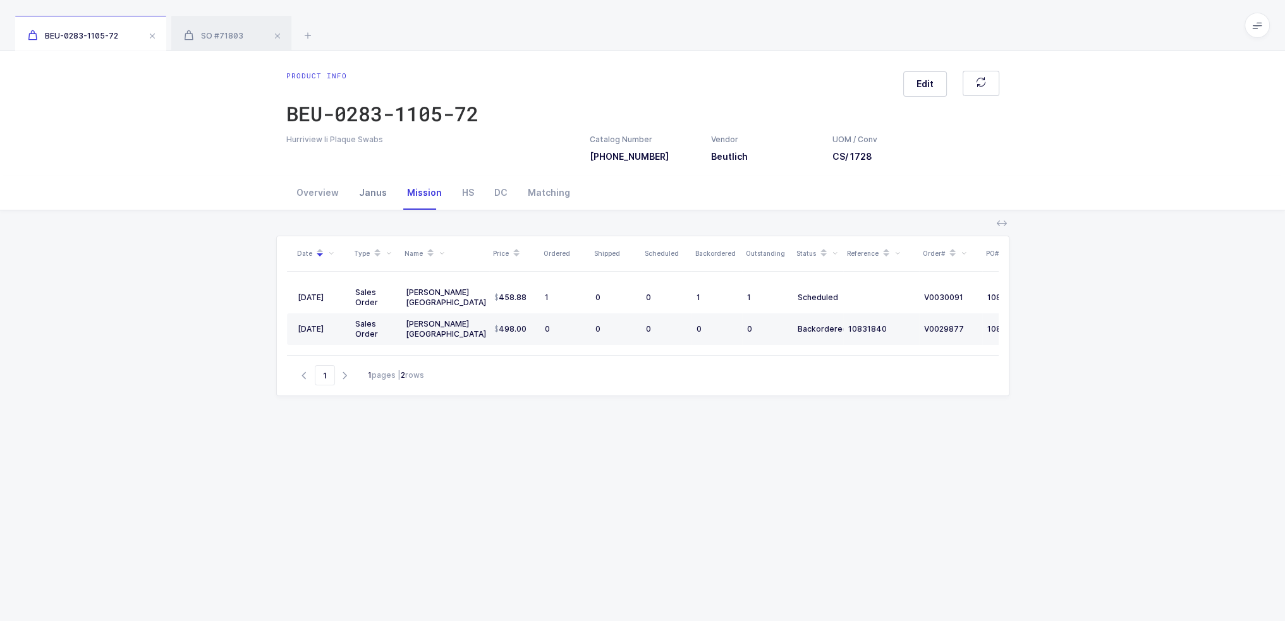
click at [379, 201] on div "Janus" at bounding box center [373, 193] width 48 height 34
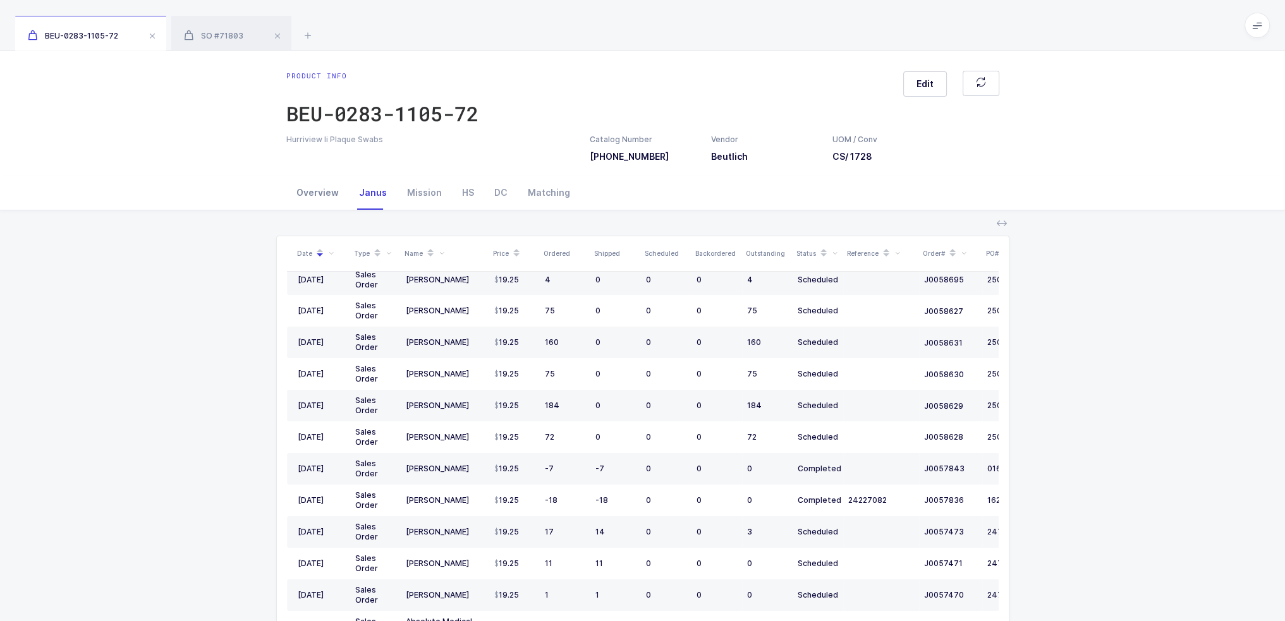
click at [334, 205] on div "Overview" at bounding box center [317, 193] width 63 height 34
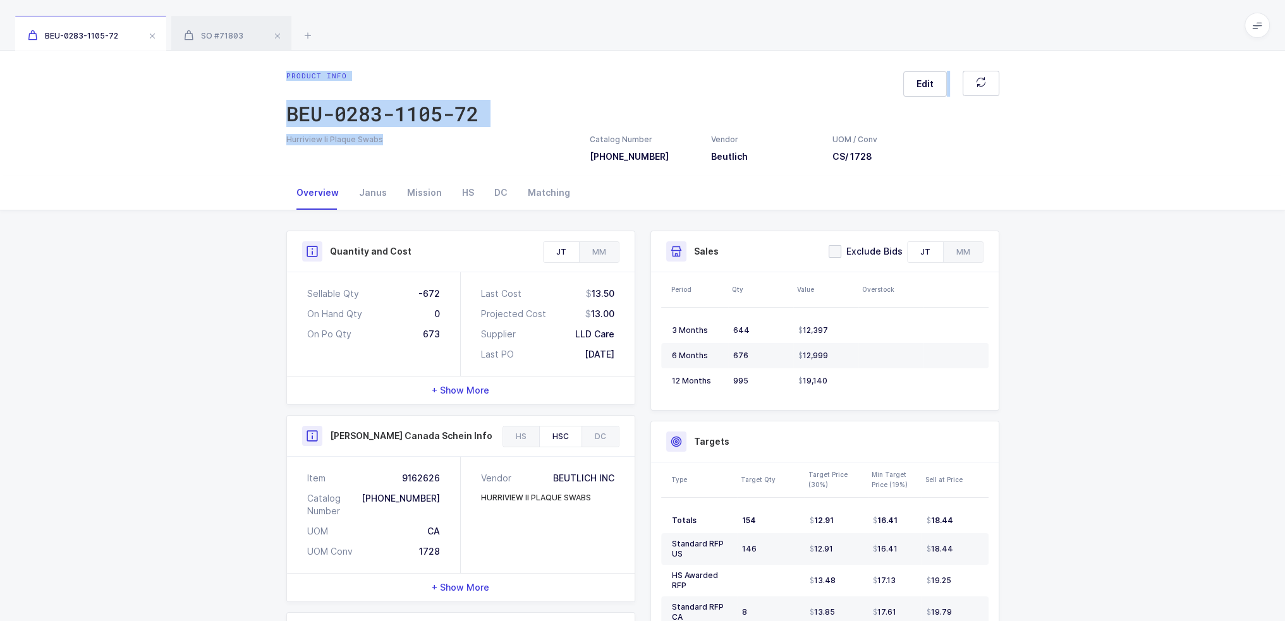
drag, startPoint x: 384, startPoint y: 143, endPoint x: 263, endPoint y: 70, distance: 141.2
click at [263, 70] on div "Product info BEU-0283-1105-72 Edit Hurriview Ii Plaque Swabs Catalog Number 028…" at bounding box center [642, 113] width 1285 height 125
drag, startPoint x: 263, startPoint y: 70, endPoint x: 380, endPoint y: 140, distance: 136.9
click at [380, 140] on div "Product info BEU-0283-1105-72 Edit Hurriview Ii Plaque Swabs Catalog Number 028…" at bounding box center [642, 113] width 1285 height 125
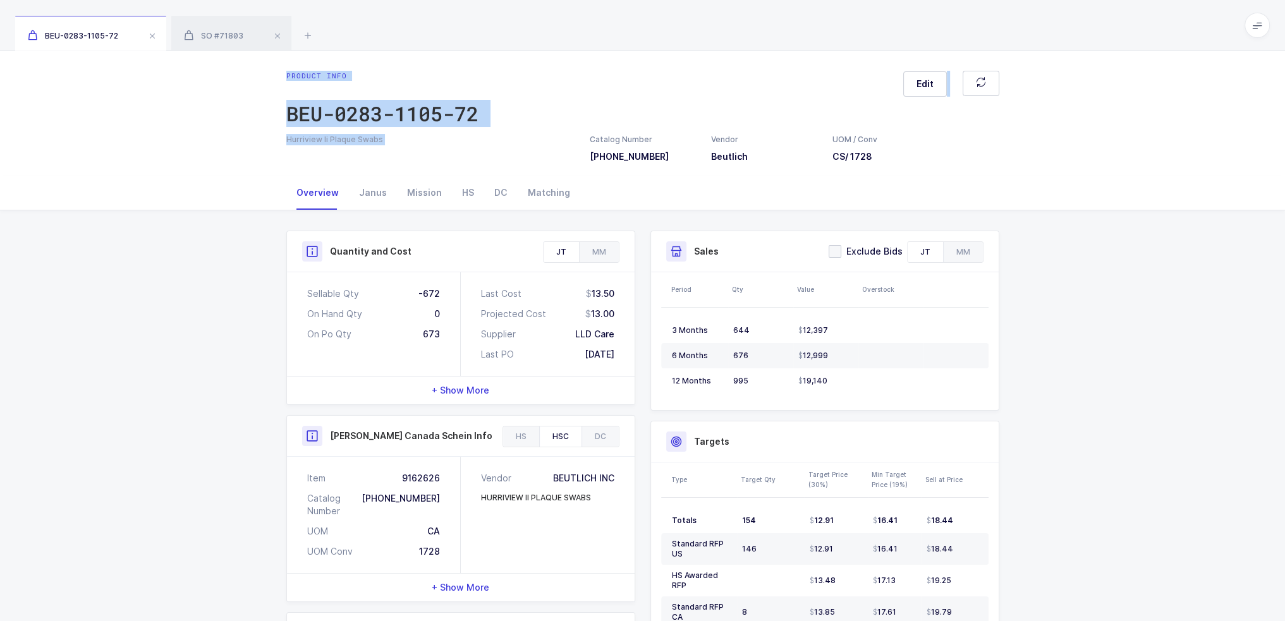
click at [380, 140] on div "Hurriview Ii Plaque Swabs" at bounding box center [430, 139] width 288 height 11
drag, startPoint x: 380, startPoint y: 140, endPoint x: 264, endPoint y: 75, distance: 134.1
click at [264, 75] on div "Product info BEU-0283-1105-72 Edit Hurriview Ii Plaque Swabs Catalog Number 028…" at bounding box center [642, 113] width 1285 height 125
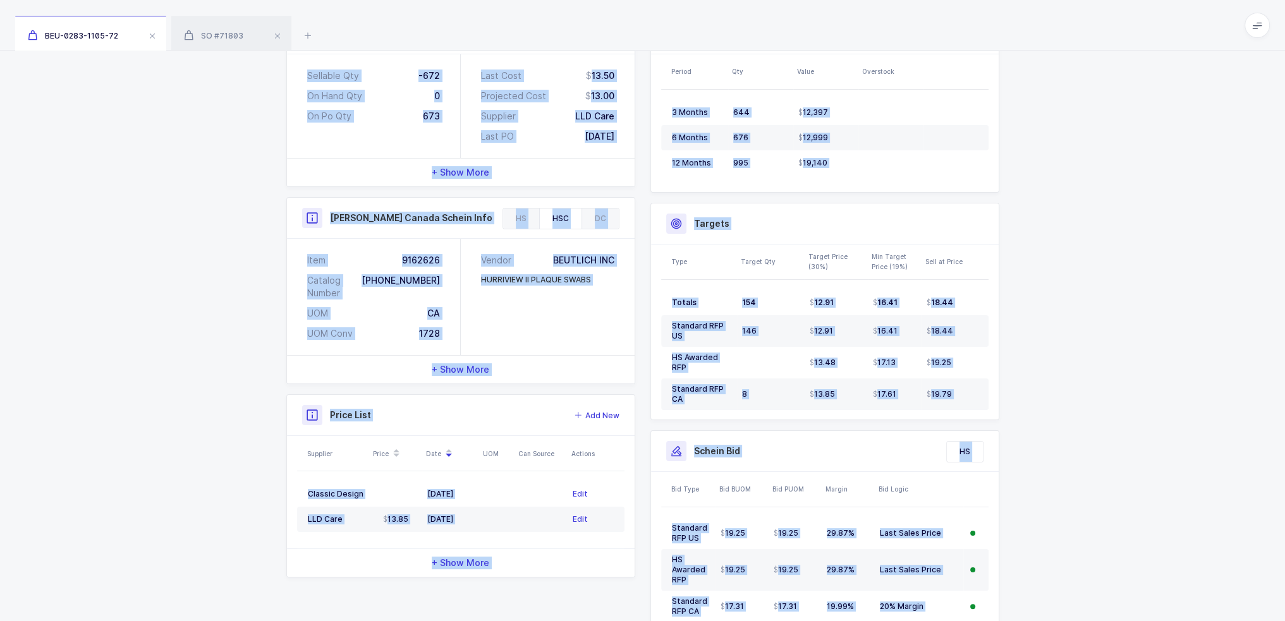
scroll to position [296, 0]
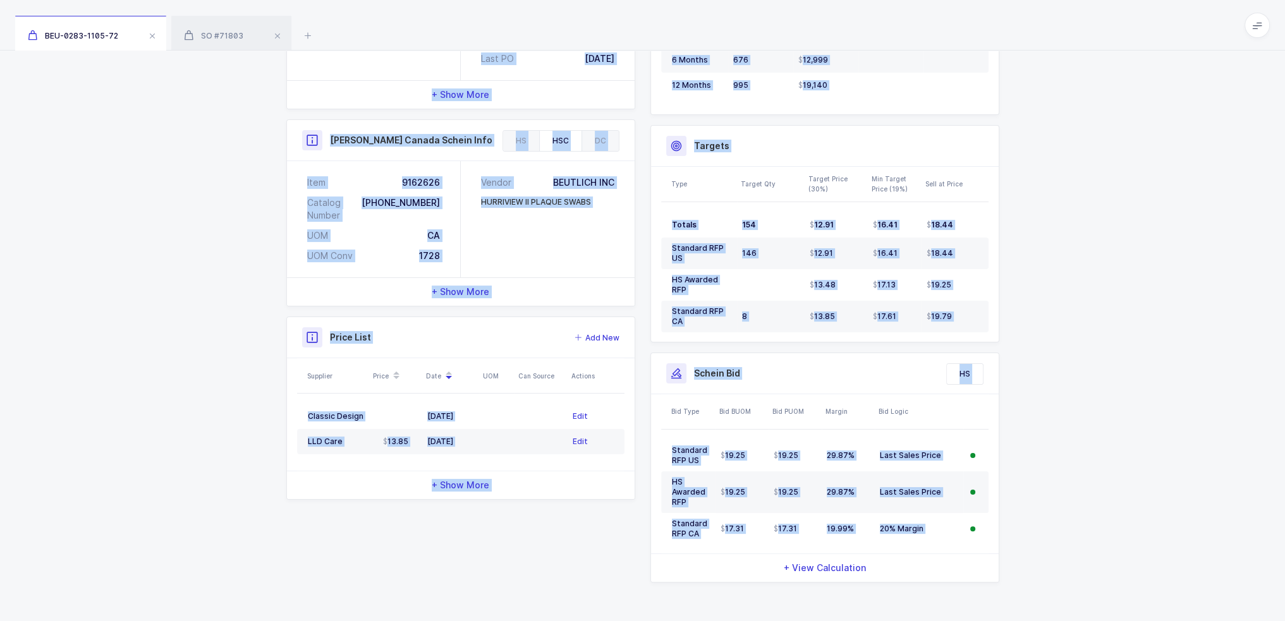
drag, startPoint x: 264, startPoint y: 75, endPoint x: 1023, endPoint y: 535, distance: 887.6
click at [1023, 535] on div "Product info BEU-0283-1105-72 Edit Hurriview Ii Plaque Swabs Catalog Number 028…" at bounding box center [642, 189] width 1285 height 868
click at [1023, 535] on div "Quantity and Cost JT MM Sellable Qty -672 On Hand Qty 0 On Po Qty 673 Last Cost…" at bounding box center [642, 269] width 1285 height 708
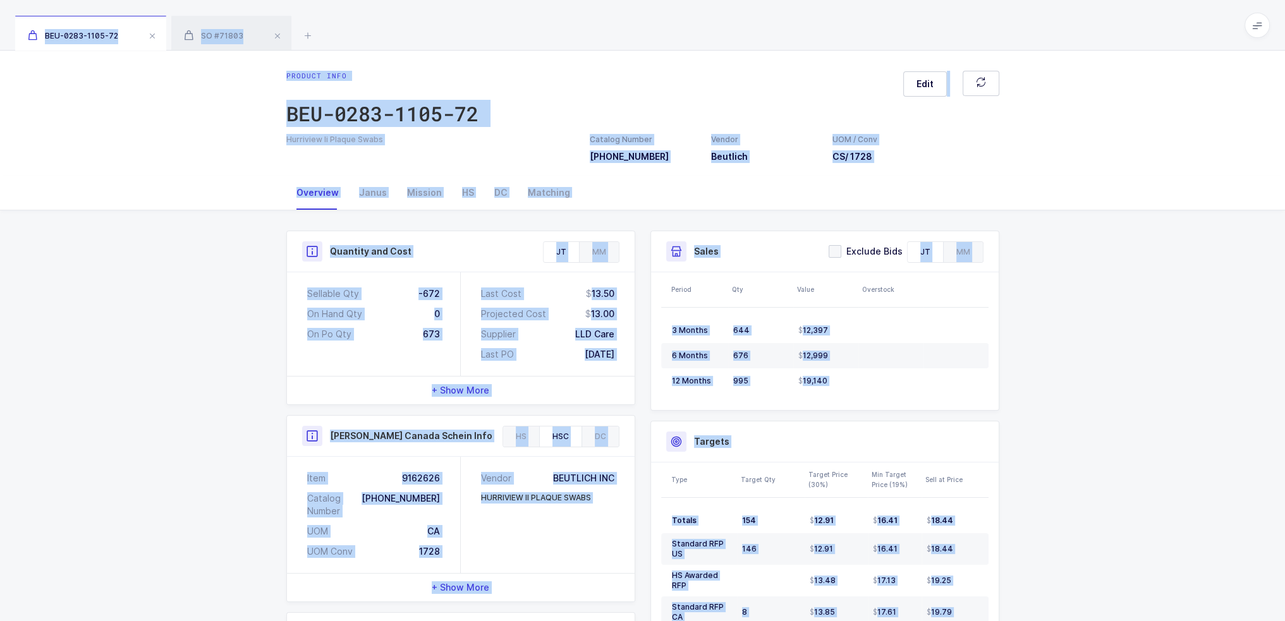
drag, startPoint x: 1155, startPoint y: 604, endPoint x: 753, endPoint y: 44, distance: 688.8
click at [753, 44] on div "BEU-0283-1105-72 SO #71803 Product info BEU-0283-1105-72 Edit Hurriview Ii Plaq…" at bounding box center [642, 459] width 1285 height 919
click at [753, 44] on div "BEU-0283-1105-72 SO #71803" at bounding box center [642, 25] width 1285 height 51
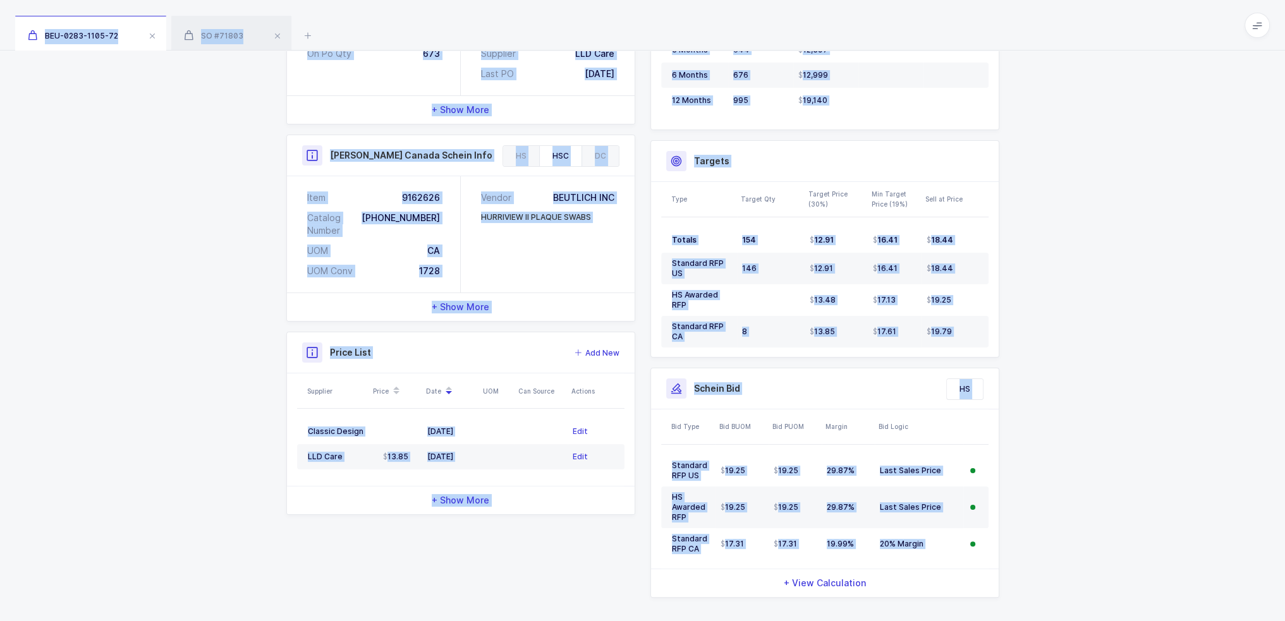
scroll to position [296, 0]
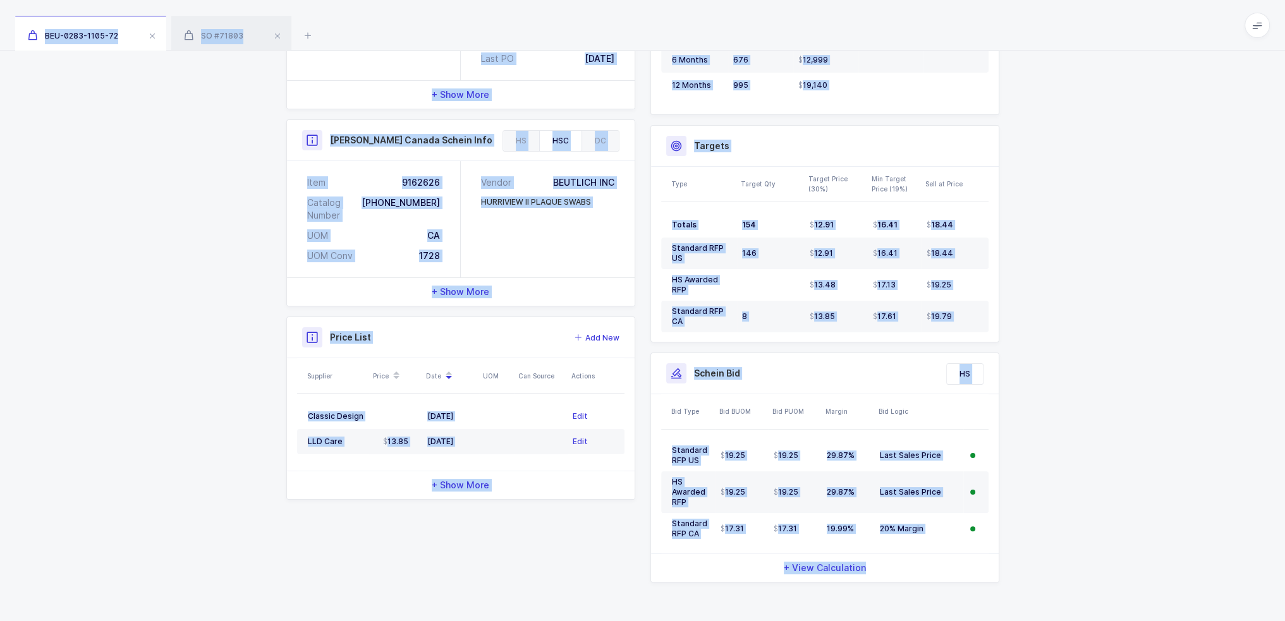
drag, startPoint x: 753, startPoint y: 44, endPoint x: 1076, endPoint y: 604, distance: 646.4
click at [1076, 604] on div "BEU-0283-1105-72 SO #71803 Product info BEU-0283-1105-72 Edit Hurriview Ii Plaq…" at bounding box center [642, 163] width 1285 height 919
click at [1076, 604] on div "Quantity and Cost JT MM Sellable Qty -672 On Hand Qty 0 On Po Qty 673 Last Cost…" at bounding box center [642, 269] width 1285 height 708
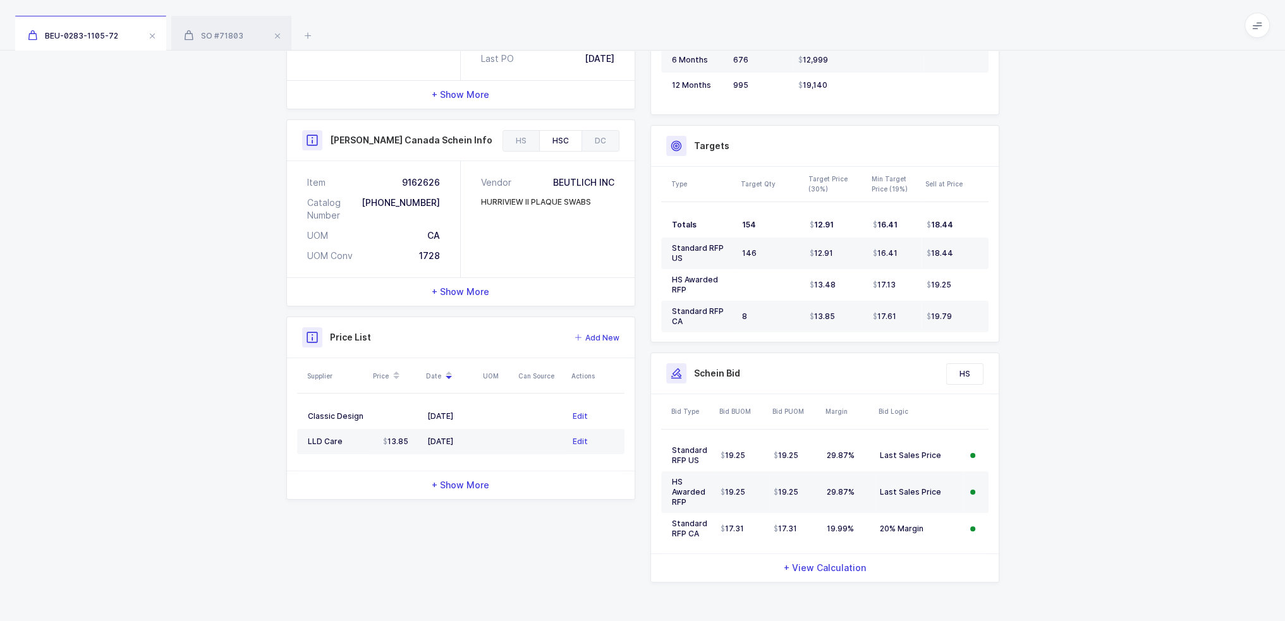
click at [1076, 604] on div "Quantity and Cost JT MM Sellable Qty -672 On Hand Qty 0 On Po Qty 673 Last Cost…" at bounding box center [642, 269] width 1285 height 708
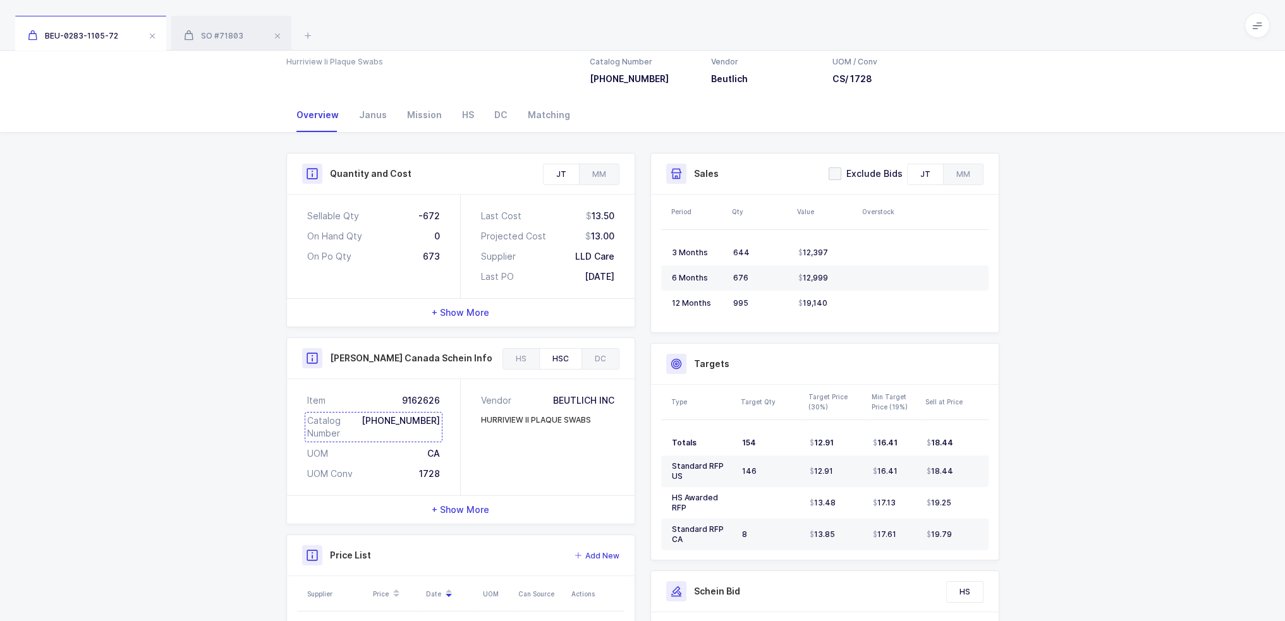
scroll to position [0, 0]
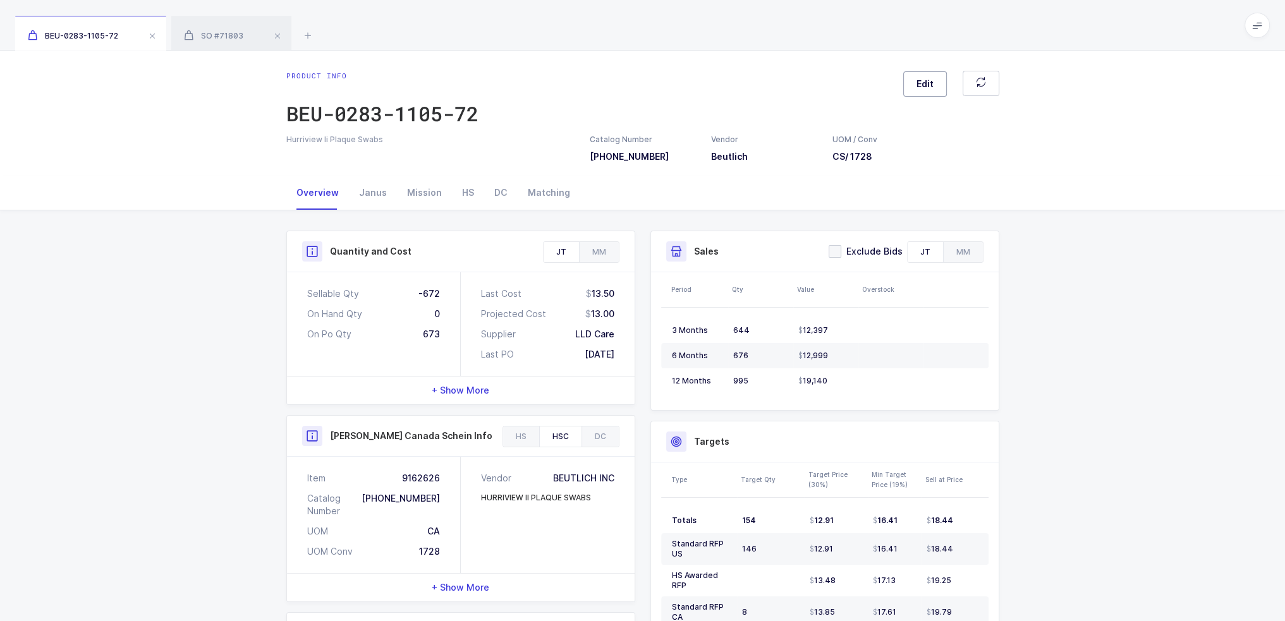
click at [940, 80] on button "Edit" at bounding box center [925, 83] width 44 height 25
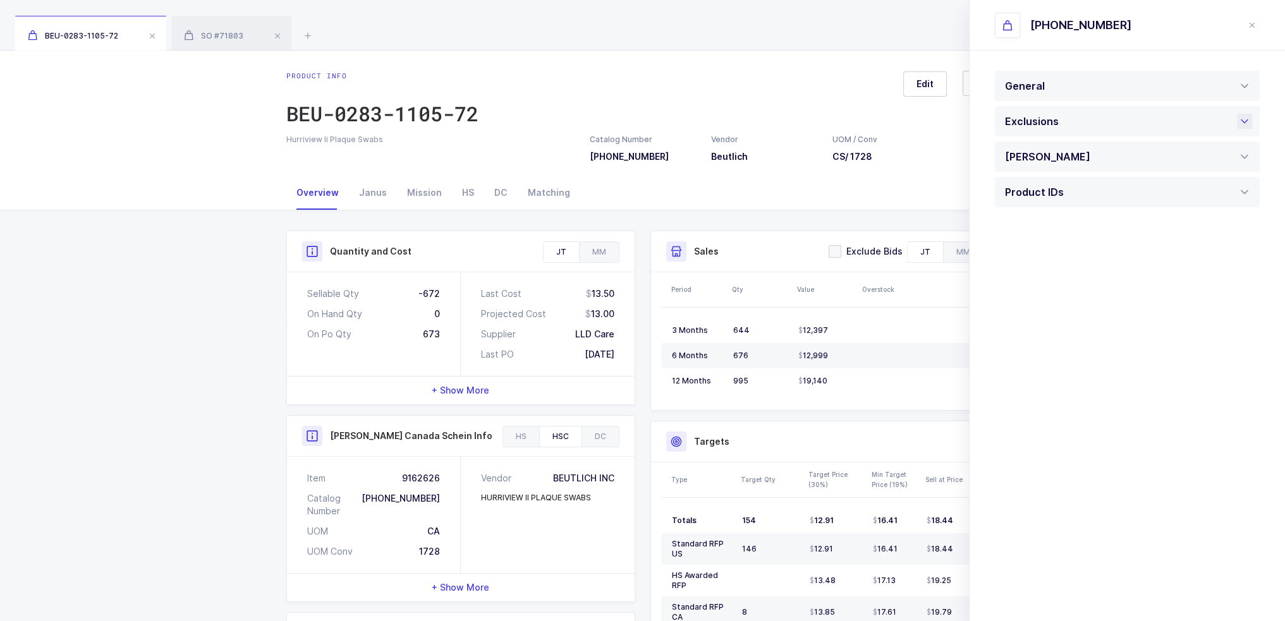
click at [1081, 109] on div "Exclusions" at bounding box center [1127, 121] width 265 height 30
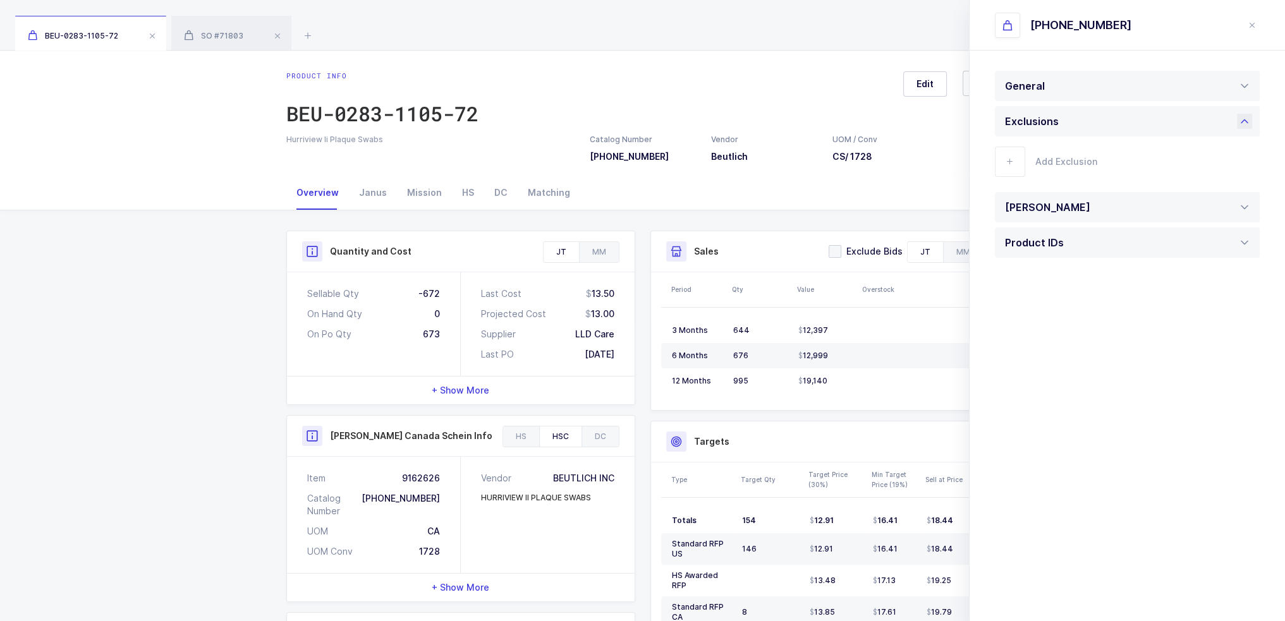
click at [1081, 109] on div "Exclusions" at bounding box center [1127, 121] width 265 height 30
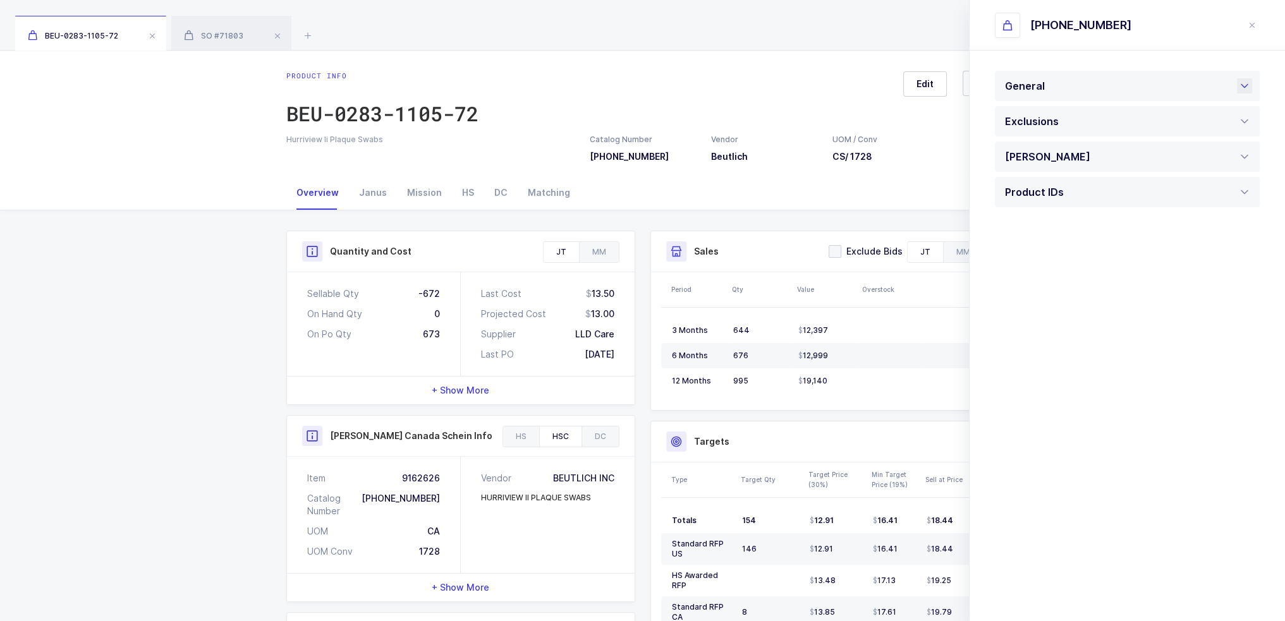
click at [1085, 85] on div "General" at bounding box center [1127, 86] width 265 height 30
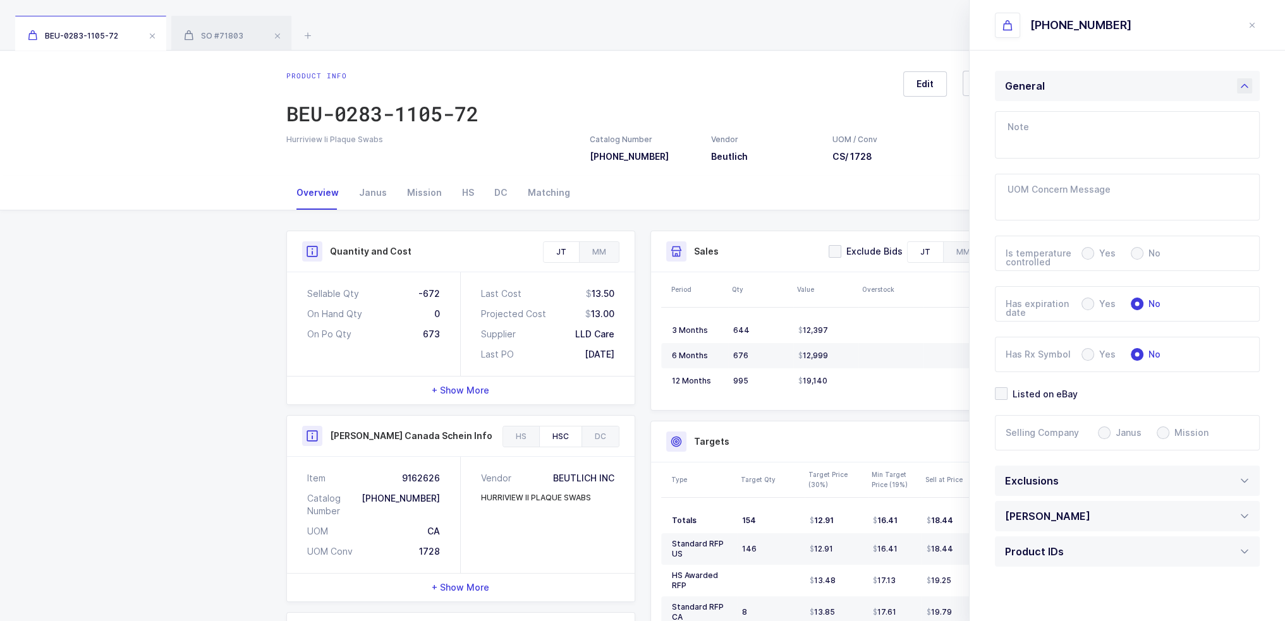
click at [1071, 93] on div "General" at bounding box center [1127, 86] width 265 height 30
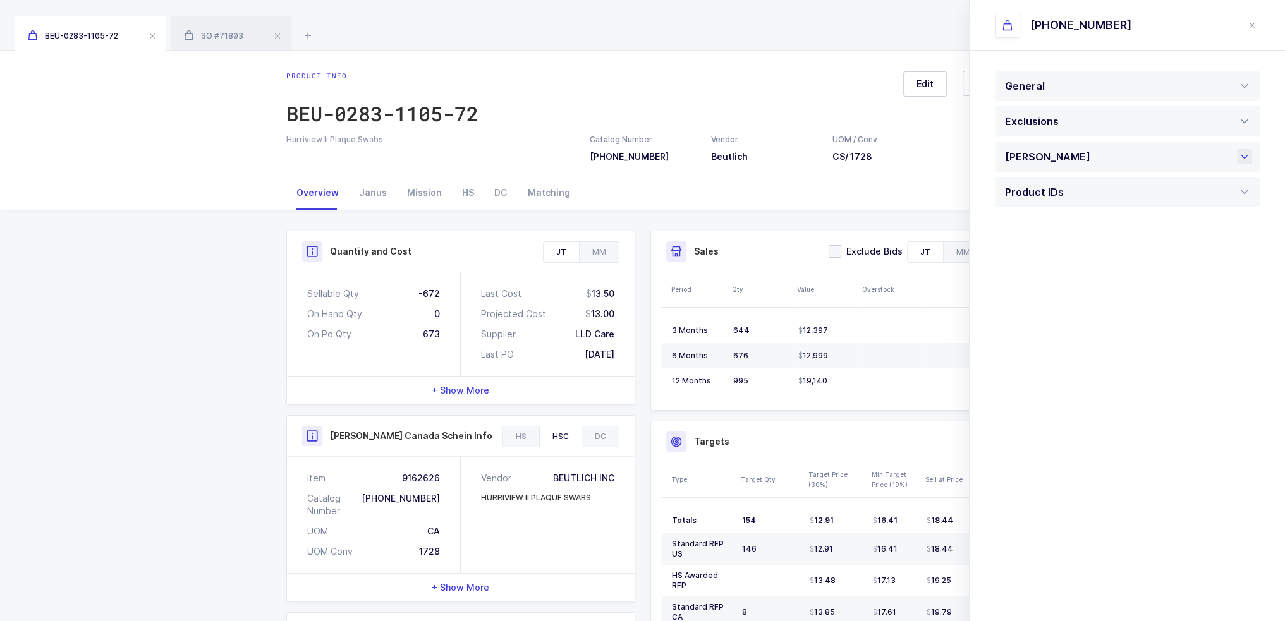
click at [1110, 164] on div "[PERSON_NAME]" at bounding box center [1127, 157] width 265 height 30
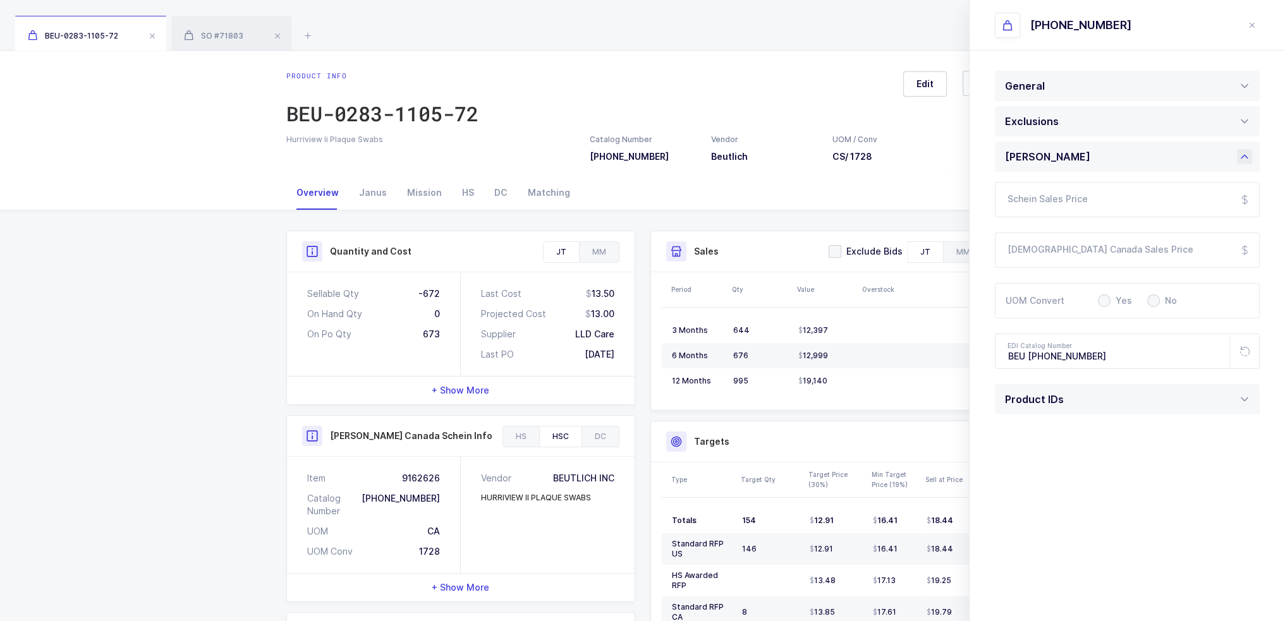
click at [1110, 151] on div "[PERSON_NAME]" at bounding box center [1127, 157] width 265 height 30
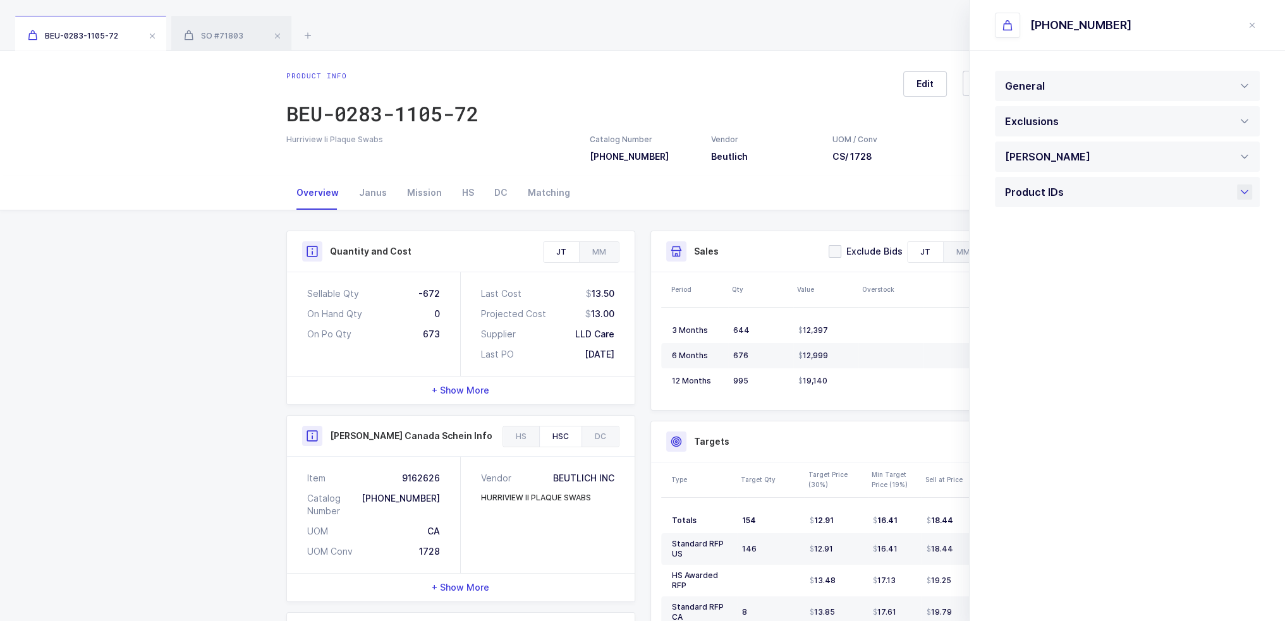
click at [1075, 207] on div "Product IDs" at bounding box center [1127, 192] width 265 height 30
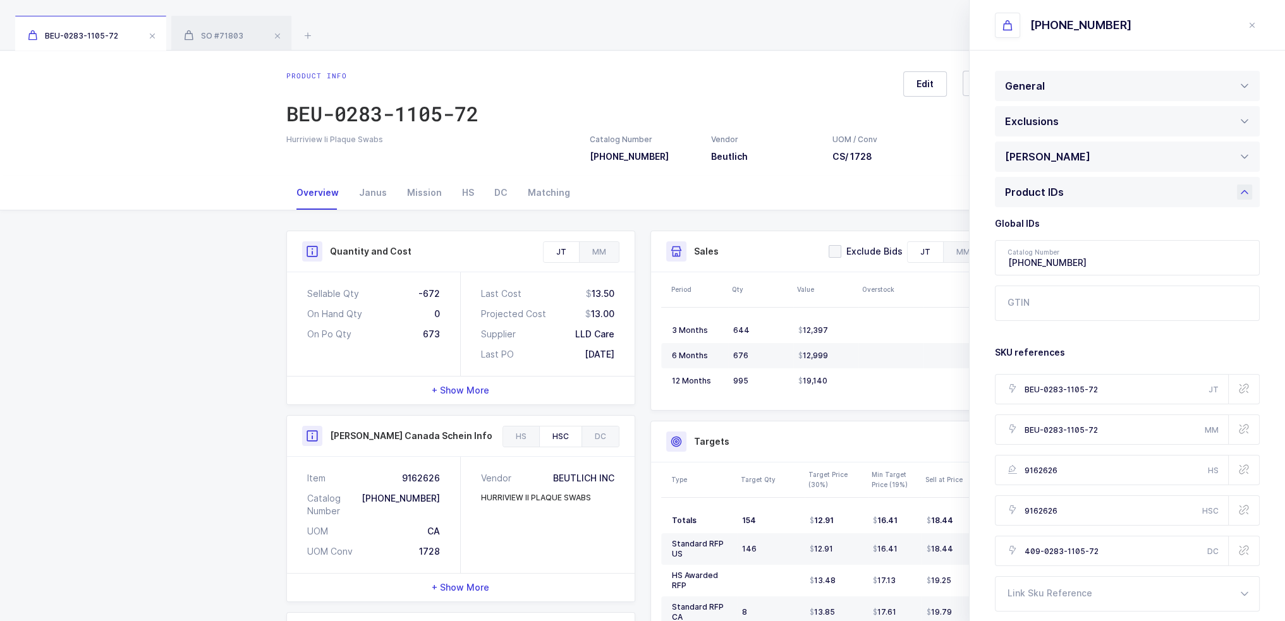
click at [1077, 189] on div "Product IDs" at bounding box center [1127, 192] width 265 height 30
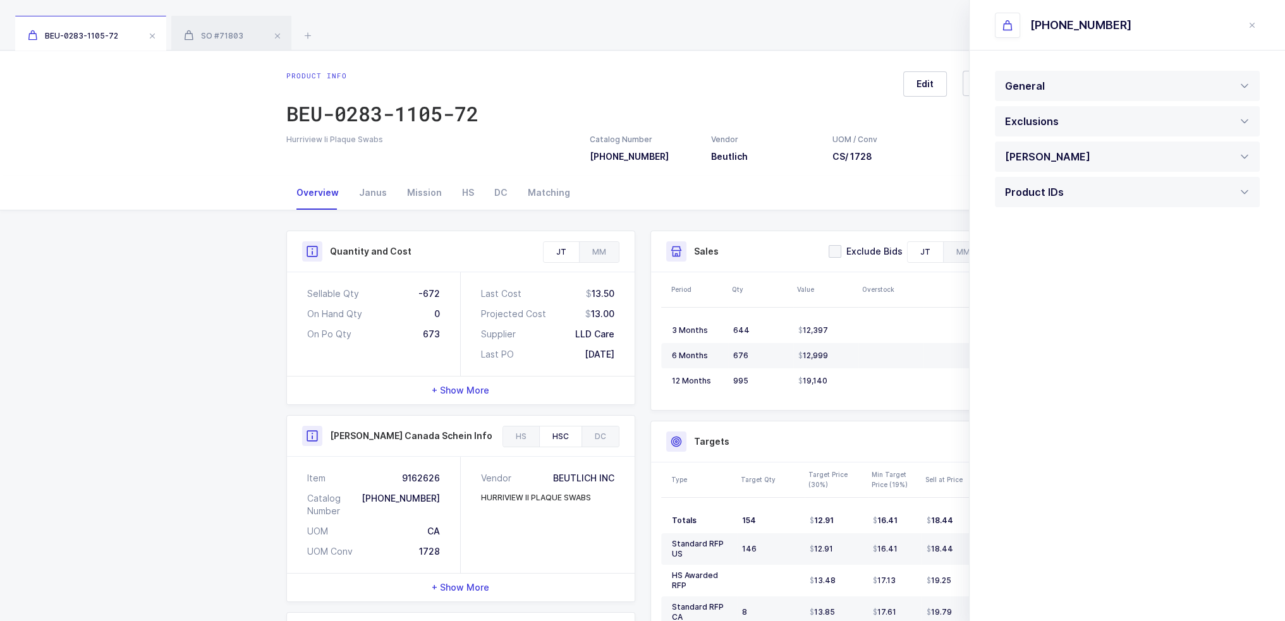
click at [1242, 32] on div "0283-1105-72" at bounding box center [1120, 25] width 250 height 25
click at [1247, 23] on icon "close drawer" at bounding box center [1252, 25] width 10 height 10
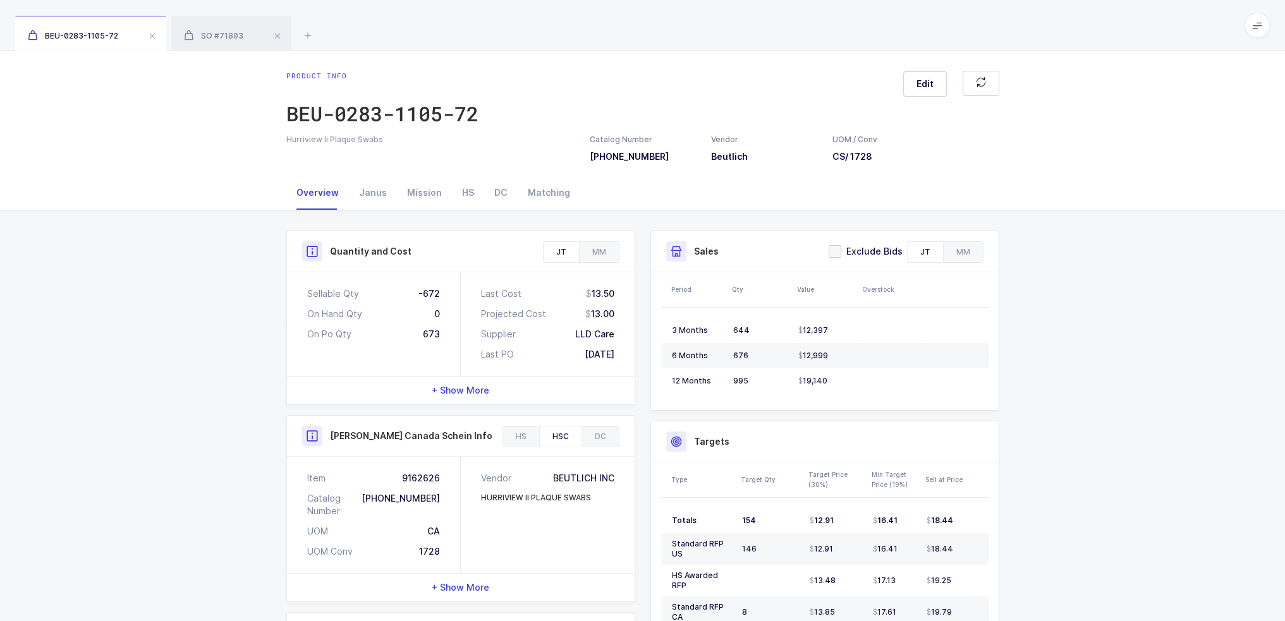
drag, startPoint x: 554, startPoint y: 89, endPoint x: 589, endPoint y: 94, distance: 35.0
click at [589, 94] on div "Product info BEU-0283-1105-72 Edit" at bounding box center [642, 102] width 713 height 63
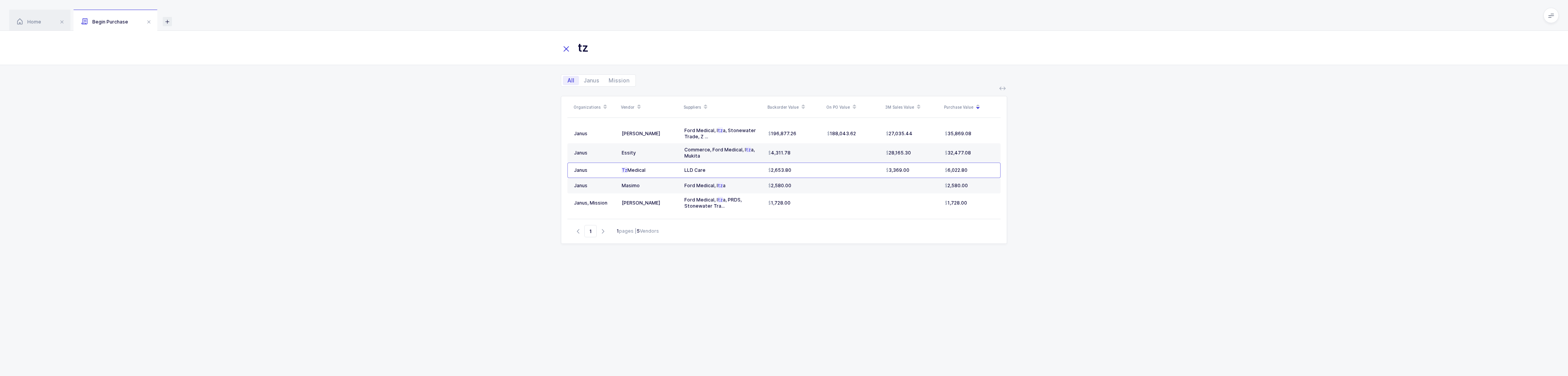
click at [164, 21] on icon at bounding box center [167, 21] width 9 height 9
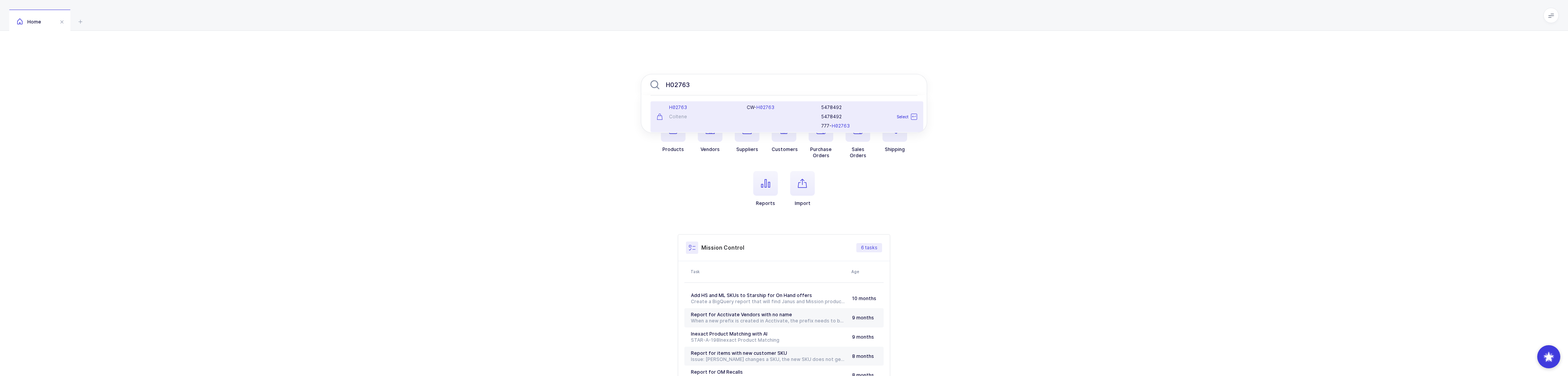
type input "H02763"
click at [696, 129] on div at bounding box center [784, 130] width 284 height 2
click at [705, 121] on div "H02763 Coltene" at bounding box center [697, 116] width 90 height 24
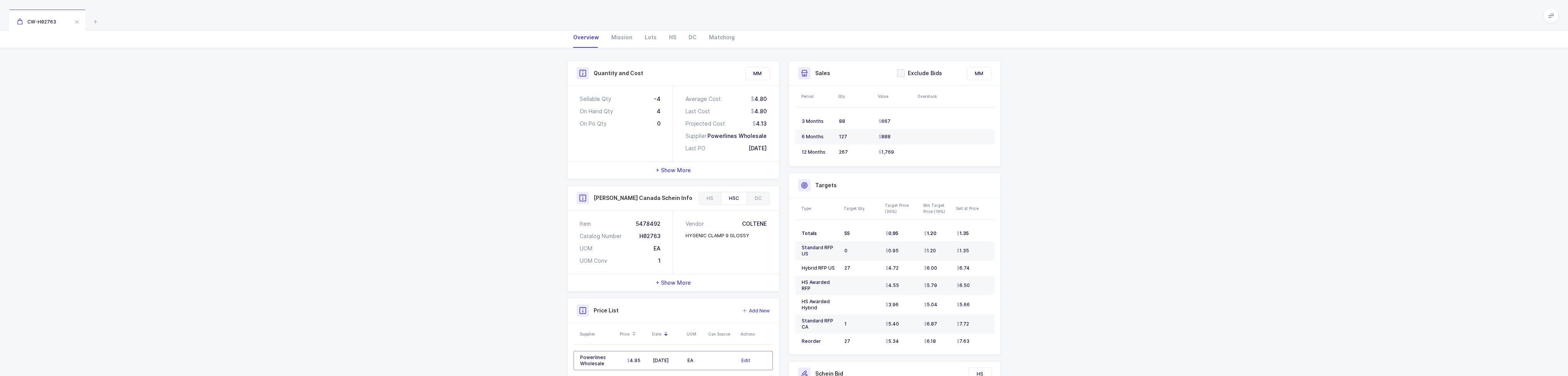
scroll to position [38, 0]
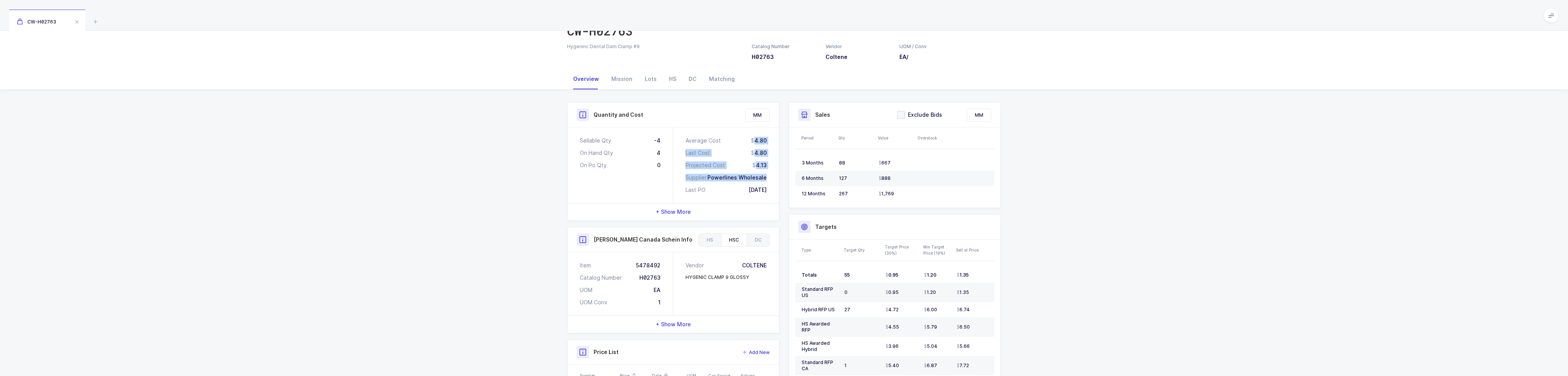
drag, startPoint x: 733, startPoint y: 138, endPoint x: 774, endPoint y: 177, distance: 56.6
click at [774, 177] on div "Average Cost 4.80 Last Cost 4.80 Projected Cost 4.13 Supplier Powerlines Wholes…" at bounding box center [726, 165] width 106 height 76
drag, startPoint x: 769, startPoint y: 185, endPoint x: 762, endPoint y: 185, distance: 7.0
click at [760, 184] on div "Average Cost 4.80 Last Cost 4.80 Projected Cost 4.13 Supplier Powerlines Wholes…" at bounding box center [726, 165] width 106 height 76
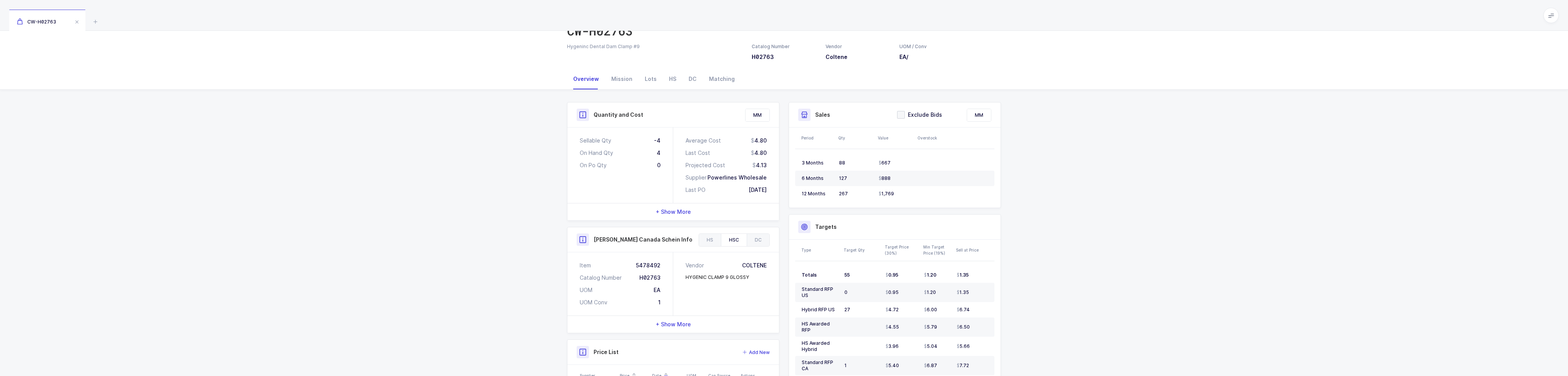
click at [772, 186] on div "Average Cost 4.80 Last Cost 4.80 Projected Cost 4.13 Supplier Powerlines Wholes…" at bounding box center [726, 165] width 106 height 76
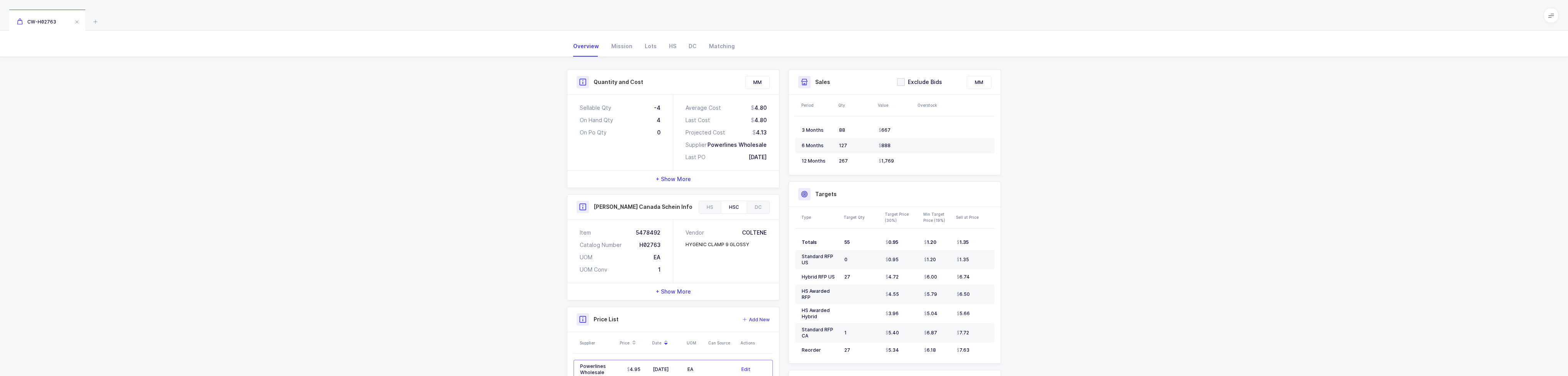
scroll to position [154, 0]
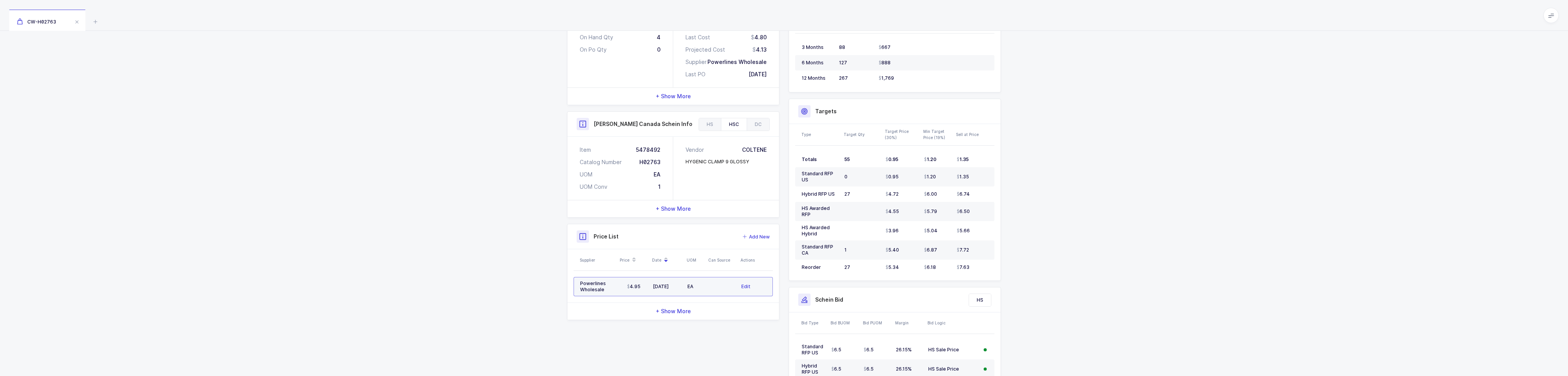
click at [690, 289] on td "EA" at bounding box center [695, 286] width 21 height 20
click at [716, 286] on td at bounding box center [722, 286] width 32 height 20
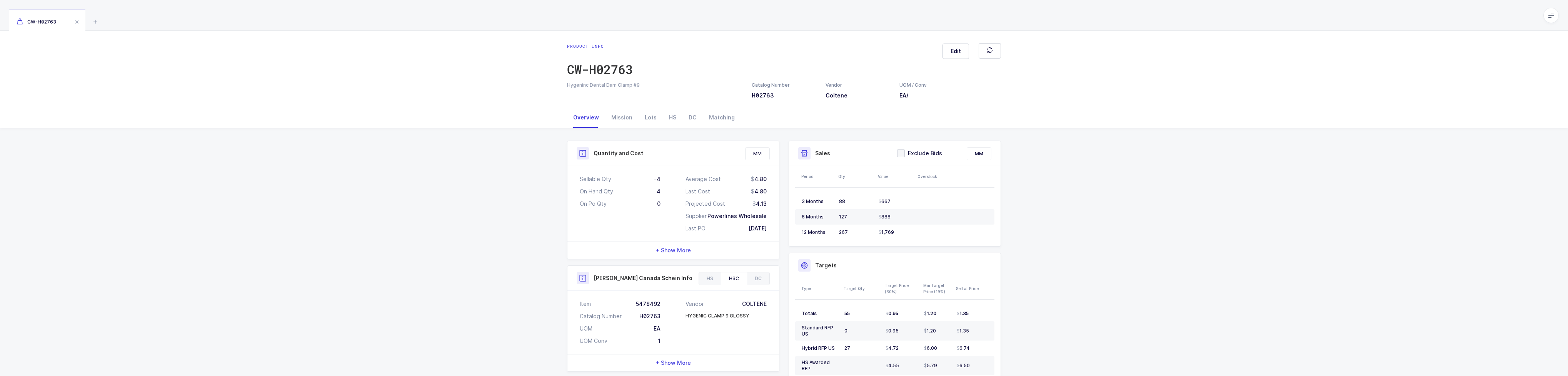
scroll to position [0, 0]
drag, startPoint x: 775, startPoint y: 237, endPoint x: 543, endPoint y: 109, distance: 265.0
click at [546, 109] on div "Overview Mission Lots HS DC Matching Quantity and Cost MM Sellable Qty -4 On Ha…" at bounding box center [784, 378] width 1568 height 543
click at [542, 109] on div "Overview Mission Lots HS DC Matching" at bounding box center [784, 118] width 1568 height 21
click at [623, 119] on div "Mission" at bounding box center [621, 118] width 33 height 21
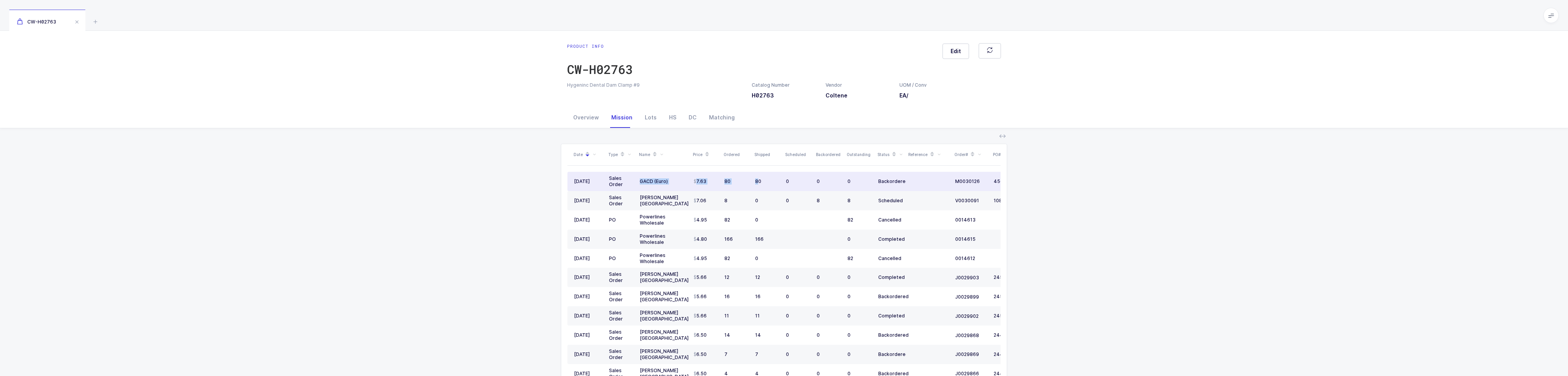
drag, startPoint x: 638, startPoint y: 185, endPoint x: 757, endPoint y: 184, distance: 119.0
click at [757, 184] on tr "[DATE] Sales Order GACD (Euro) 7.63 80 80 0 0 0 Backordered M0030126 4500203930" at bounding box center [810, 182] width 485 height 20
click at [757, 184] on div "80" at bounding box center [768, 182] width 24 height 6
drag, startPoint x: 776, startPoint y: 184, endPoint x: 782, endPoint y: 182, distance: 6.3
click at [782, 182] on tr "[DATE] Sales Order GACD (Euro) 7.63 80 80 0 0 0 Backordered M0030126 4500203930" at bounding box center [810, 182] width 485 height 20
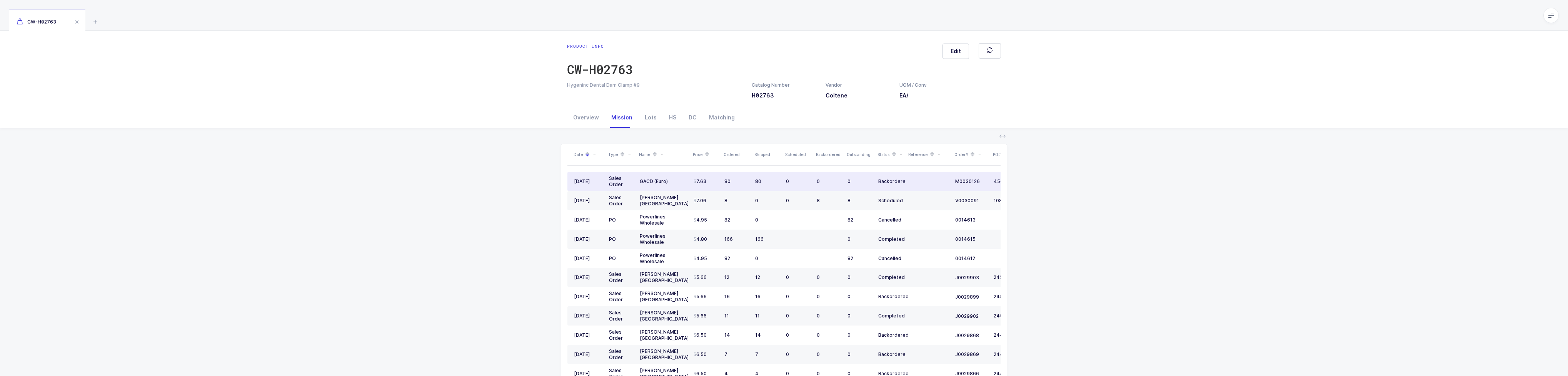
click at [783, 182] on td "0" at bounding box center [798, 182] width 31 height 20
drag, startPoint x: 766, startPoint y: 180, endPoint x: 711, endPoint y: 185, distance: 55.2
click at [710, 185] on tr "[DATE] Sales Order GACD (Euro) 7.63 80 80 0 0 0 Backordered M0030126 4500203930" at bounding box center [810, 182] width 485 height 20
click at [711, 185] on td "7.63" at bounding box center [705, 182] width 31 height 20
drag, startPoint x: 720, startPoint y: 180, endPoint x: 726, endPoint y: 181, distance: 6.1
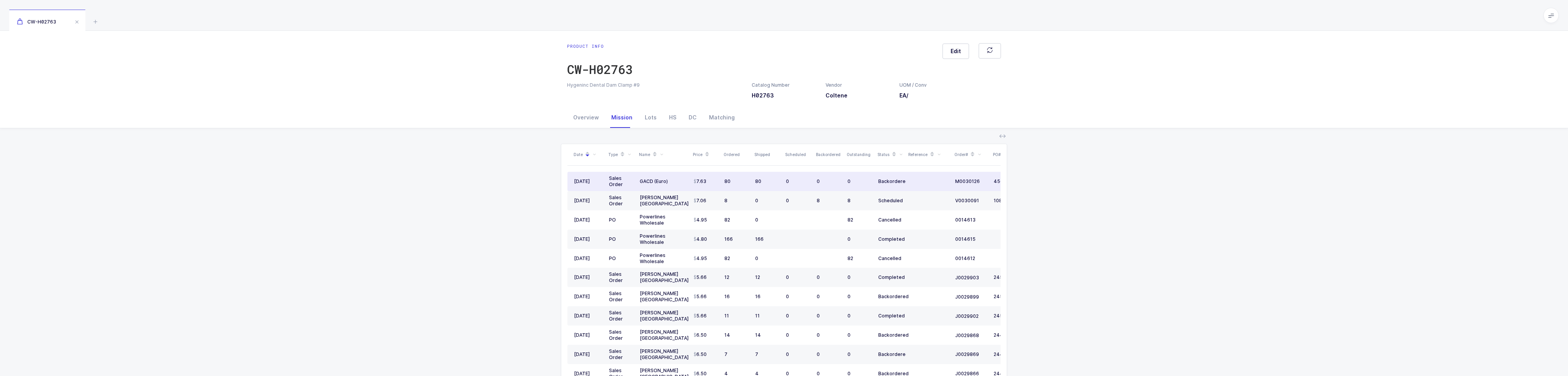
click at [726, 181] on tr "[DATE] Sales Order GACD (Euro) 7.63 80 80 0 0 0 Backordered M0030126 4500203930" at bounding box center [810, 182] width 485 height 20
click at [726, 181] on div "80" at bounding box center [737, 182] width 24 height 6
click at [755, 183] on div "80" at bounding box center [768, 182] width 24 height 6
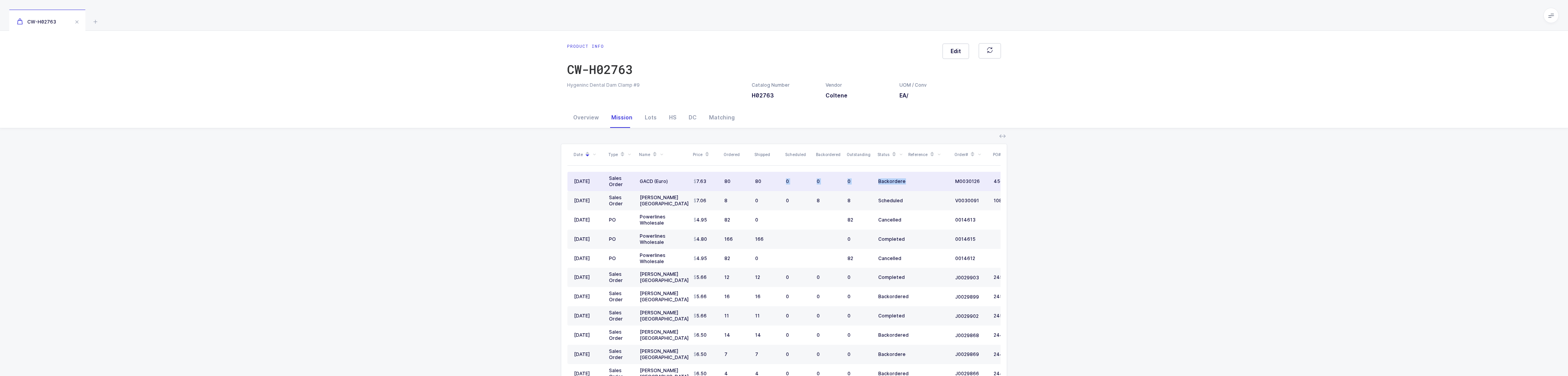
drag, startPoint x: 785, startPoint y: 183, endPoint x: 923, endPoint y: 186, distance: 138.0
click at [923, 186] on tr "[DATE] Sales Order GACD (Euro) 7.63 80 80 0 0 0 Backordered M0030126 4500203930" at bounding box center [810, 182] width 485 height 20
click at [923, 186] on td at bounding box center [929, 182] width 46 height 20
drag, startPoint x: 849, startPoint y: 187, endPoint x: 779, endPoint y: 186, distance: 70.0
click at [779, 186] on tr "[DATE] Sales Order GACD (Euro) 7.63 80 80 0 0 0 Backordered M0030126 4500203930" at bounding box center [810, 182] width 485 height 20
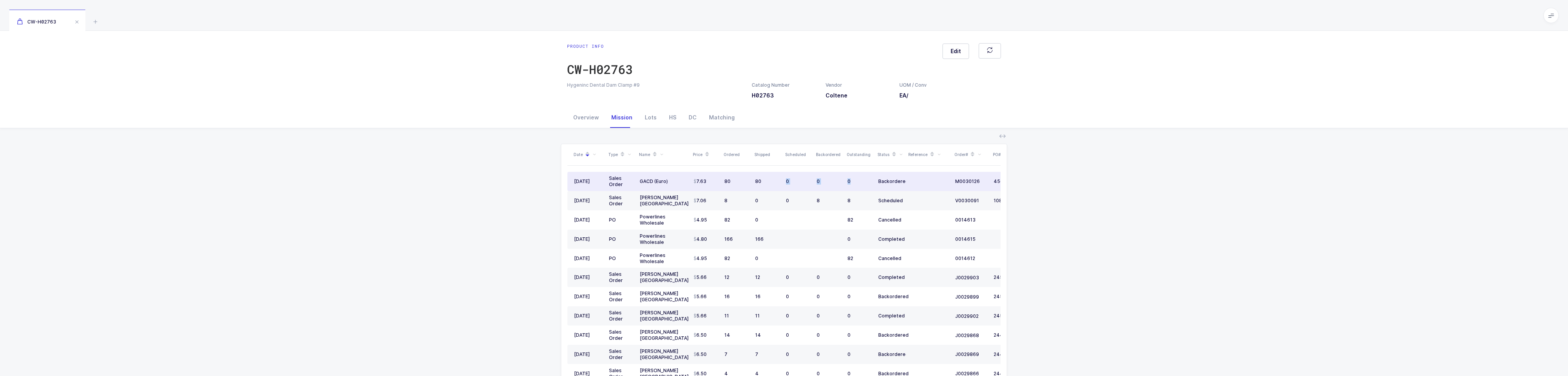
click at [779, 186] on td "80" at bounding box center [768, 182] width 31 height 20
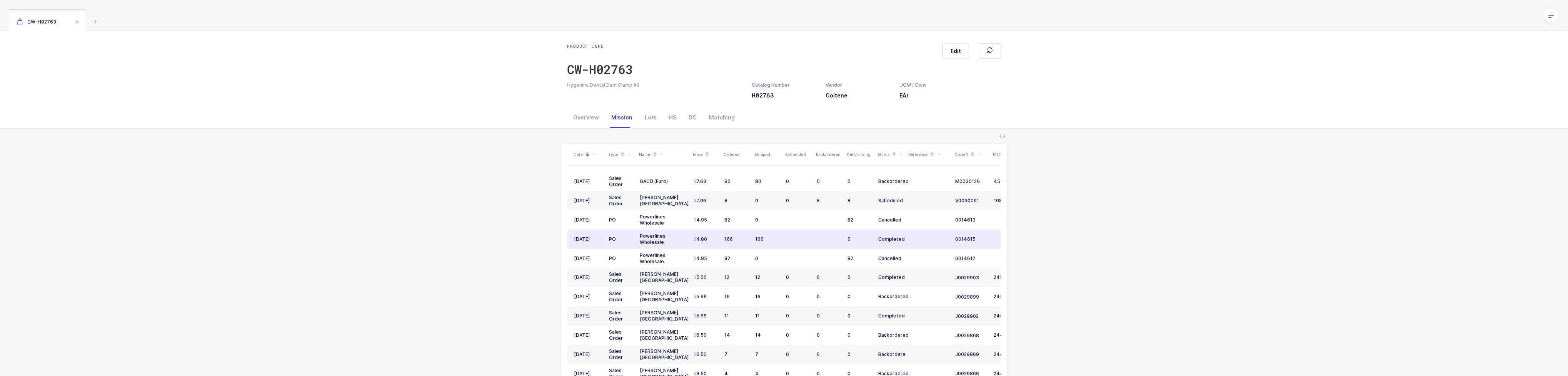
drag, startPoint x: 780, startPoint y: 238, endPoint x: 807, endPoint y: 241, distance: 27.2
click at [807, 241] on tr "[DATE] PO Powerlines Wholesale 4.80 166 166 0 Completed 0014615 [DATE]" at bounding box center [810, 239] width 485 height 20
click at [763, 235] on td "166" at bounding box center [768, 239] width 31 height 20
click at [583, 122] on div "Overview" at bounding box center [586, 118] width 38 height 21
